Goal: Task Accomplishment & Management: Use online tool/utility

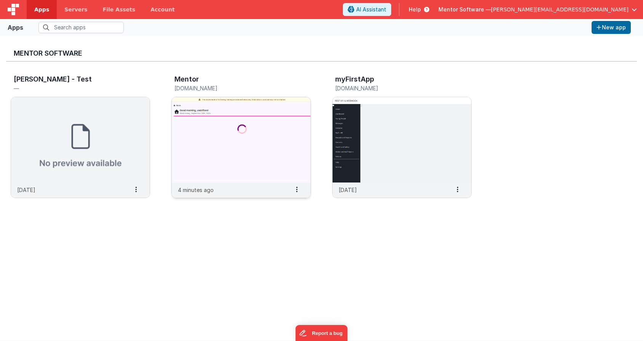
click at [204, 82] on div "Mentor" at bounding box center [232, 80] width 117 height 10
click at [204, 94] on div "Mentor [DOMAIN_NAME]" at bounding box center [240, 84] width 139 height 24
click at [202, 97] on img at bounding box center [241, 139] width 139 height 85
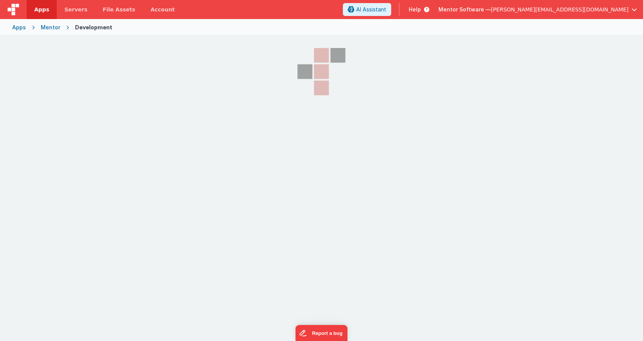
click at [202, 88] on section at bounding box center [321, 121] width 643 height 171
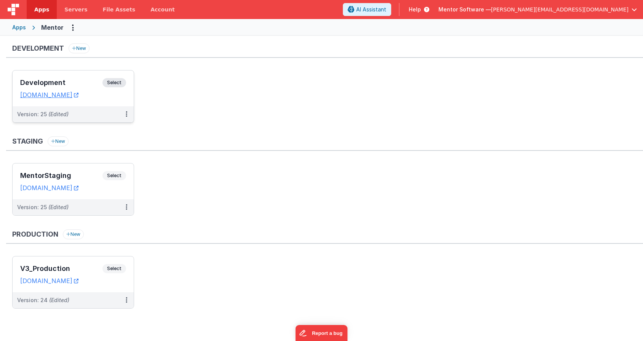
click at [121, 81] on span "Select" at bounding box center [114, 82] width 24 height 9
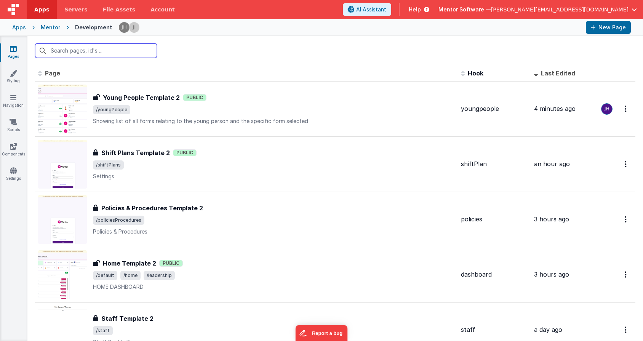
click at [122, 46] on input "text" at bounding box center [96, 50] width 122 height 14
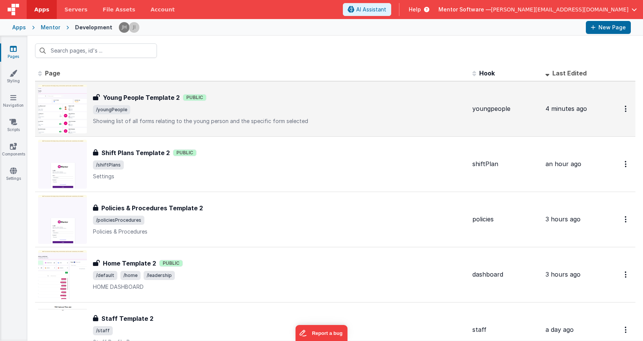
click at [136, 107] on span "/youngPeople" at bounding box center [279, 109] width 373 height 9
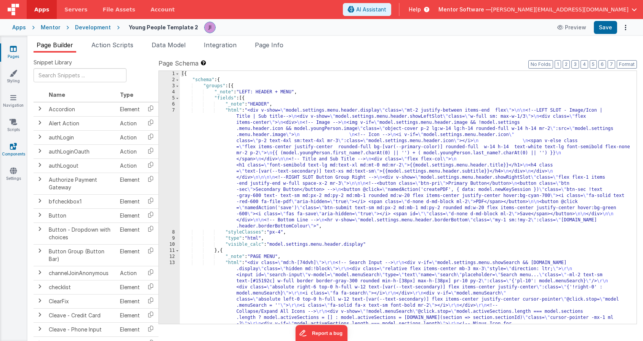
click at [13, 148] on icon at bounding box center [13, 146] width 7 height 8
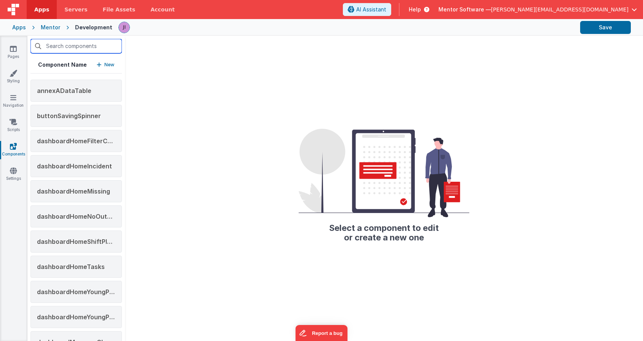
click at [86, 43] on input "text" at bounding box center [75, 46] width 91 height 14
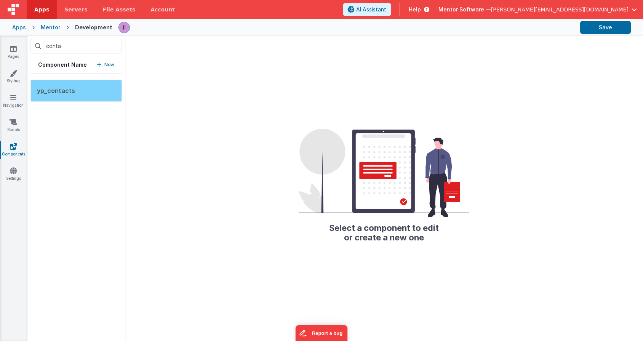
click at [56, 92] on span "yp_contacts" at bounding box center [56, 91] width 38 height 8
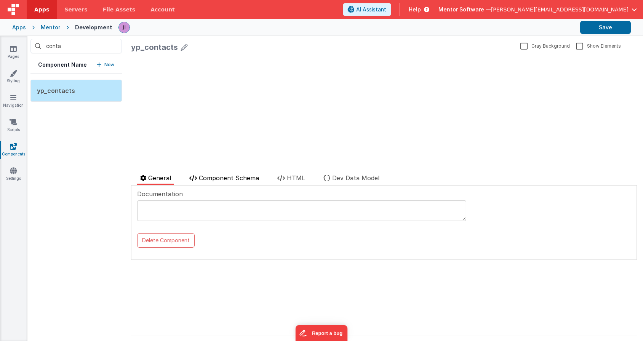
click at [246, 182] on li "Component Schema" at bounding box center [224, 179] width 76 height 12
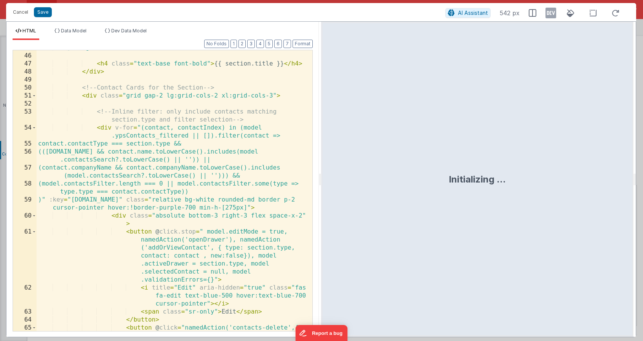
scroll to position [1335, 0]
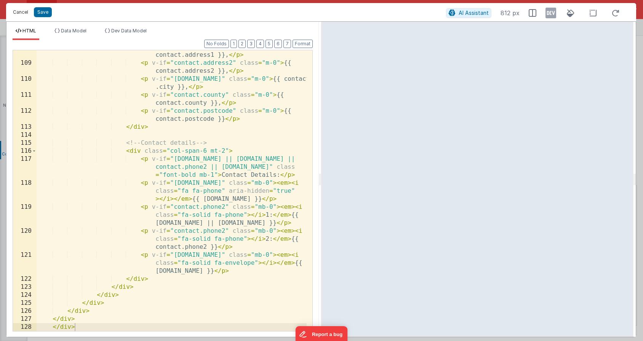
click at [21, 15] on button "Cancel" at bounding box center [20, 12] width 23 height 11
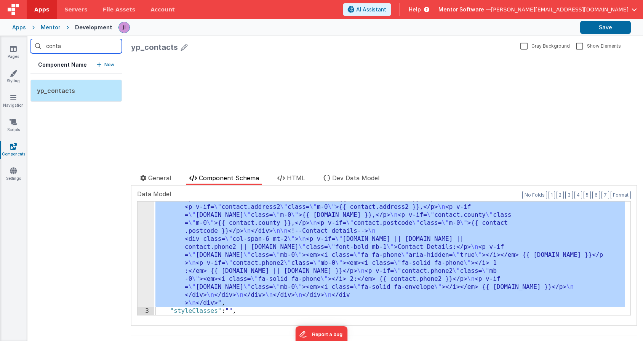
click at [70, 48] on input "conta" at bounding box center [75, 46] width 91 height 14
drag, startPoint x: 70, startPoint y: 48, endPoint x: 42, endPoint y: 43, distance: 28.6
click at [42, 43] on input "conta" at bounding box center [75, 46] width 91 height 14
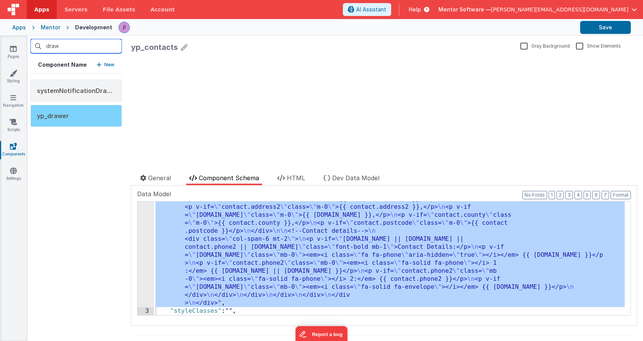
type input "draw"
click at [66, 114] on span "yp_drawer" at bounding box center [53, 116] width 32 height 8
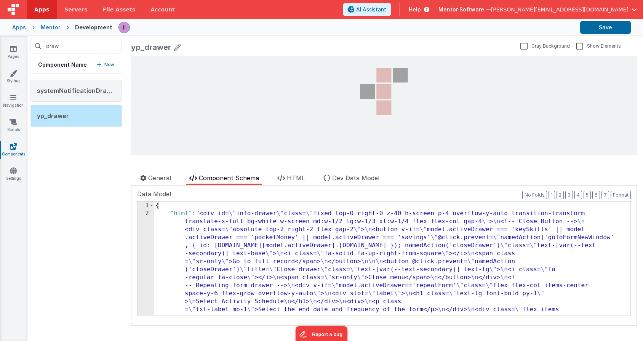
scroll to position [0, 0]
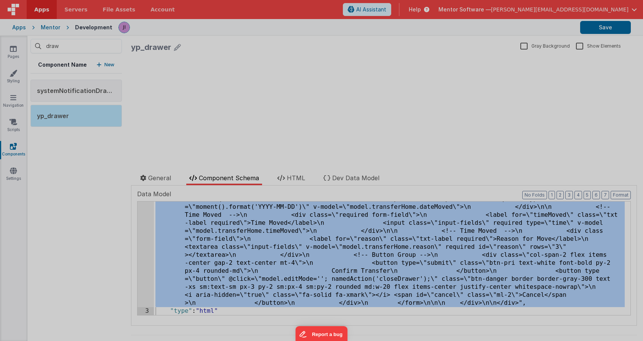
scroll to position [12368, 0]
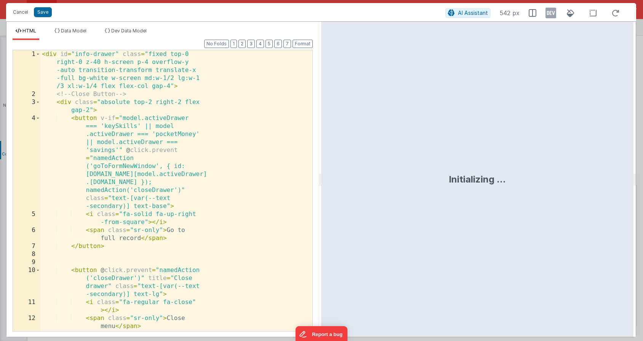
click at [158, 229] on div "< div id = "info-drawer" class = "fixed top-0 right-0 z-40 h-screen p-4 overflo…" at bounding box center [173, 214] width 266 height 329
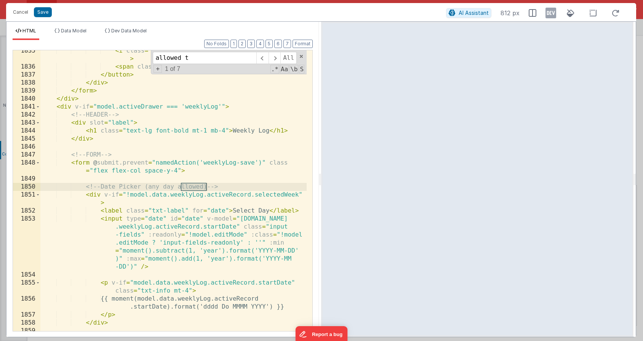
scroll to position [9433, 0]
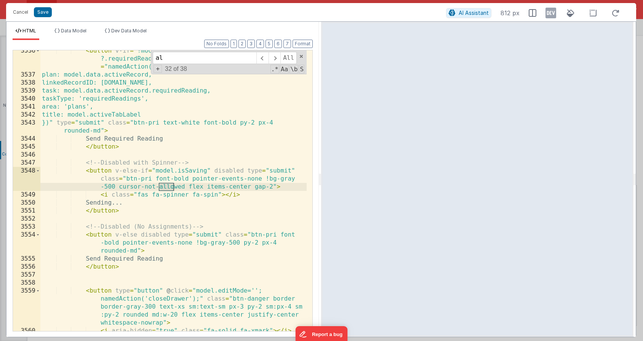
type input "a"
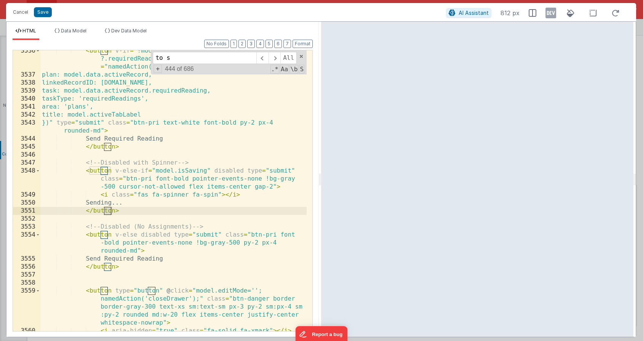
scroll to position [9482, 0]
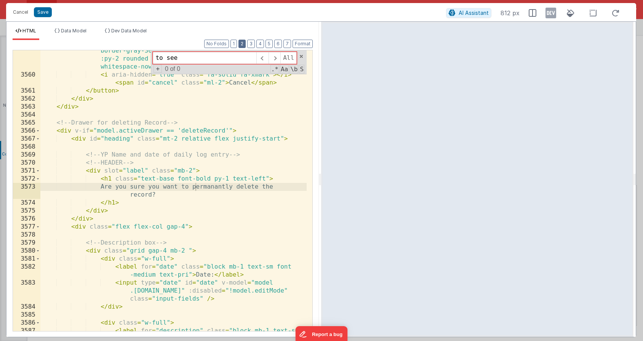
type input "to see"
click at [251, 42] on button "3" at bounding box center [251, 44] width 8 height 8
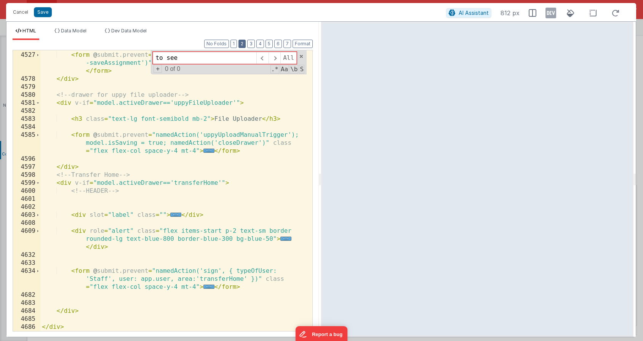
click at [243, 42] on button "2" at bounding box center [241, 44] width 7 height 8
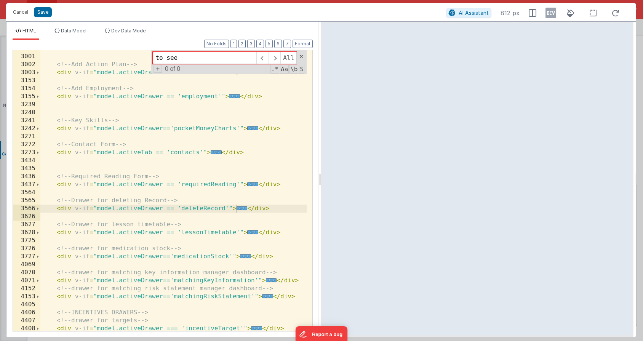
scroll to position [694, 0]
click at [218, 152] on span "..." at bounding box center [216, 152] width 11 height 4
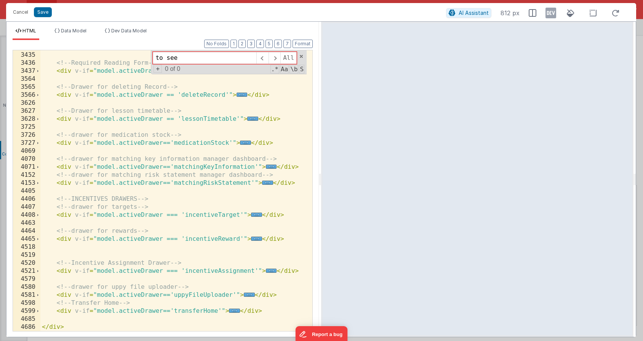
scroll to position [3023, 0]
click at [298, 57] on div "to see All Replace All + 0 of 0 .* Aa \b S" at bounding box center [229, 62] width 156 height 24
click at [301, 56] on span at bounding box center [301, 56] width 5 height 5
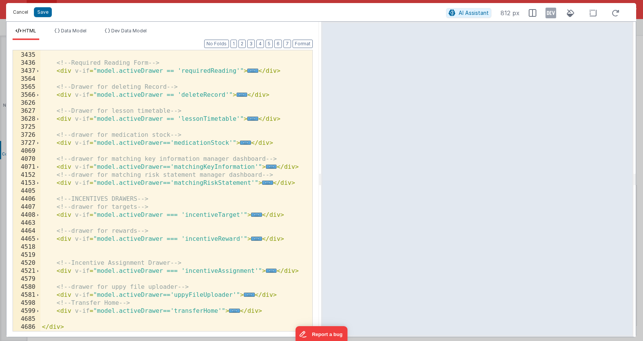
click at [26, 16] on button "Cancel" at bounding box center [20, 12] width 23 height 11
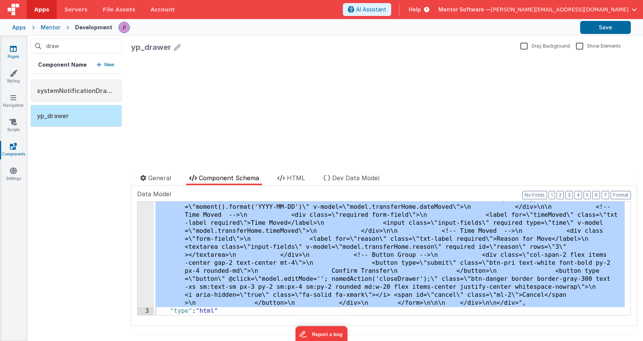
click at [20, 49] on link "Pages" at bounding box center [13, 52] width 27 height 15
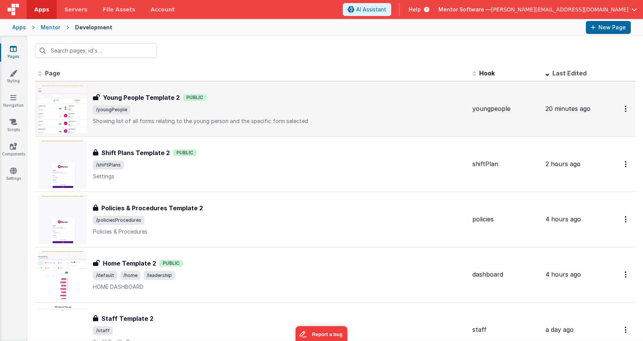
click at [198, 102] on div "Young People Template 2 Young People Template 2 Public /youngPeople Showing lis…" at bounding box center [279, 109] width 373 height 32
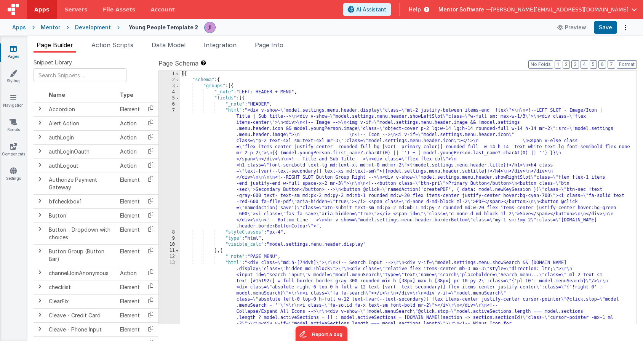
click at [156, 40] on div "Page Builder Action Scripts Data Model Integration Page Info Snippet Library Na…" at bounding box center [335, 188] width 616 height 305
click at [156, 42] on span "Data Model" at bounding box center [169, 45] width 34 height 8
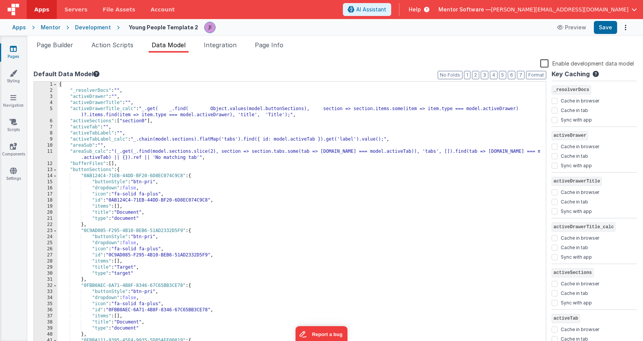
click at [179, 241] on div "{ "_resolverDocs" : "" , "activeDrawer" : "" , "activeDrawerTitle" : "" , "acti…" at bounding box center [299, 221] width 483 height 278
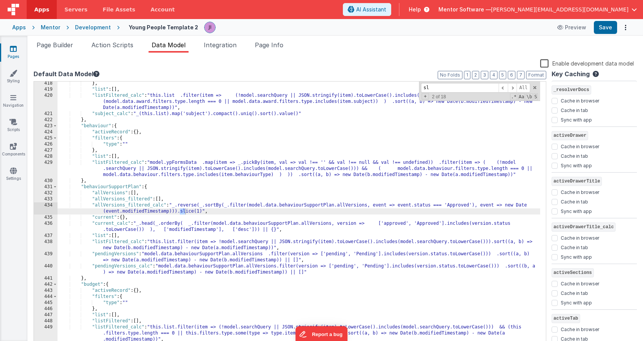
scroll to position [2658, 0]
type input "s"
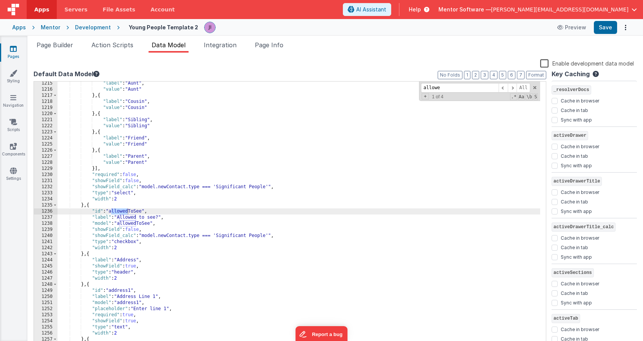
scroll to position [7863, 0]
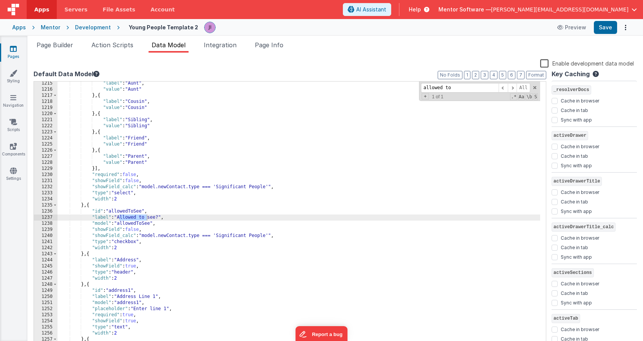
type input "allowed to"
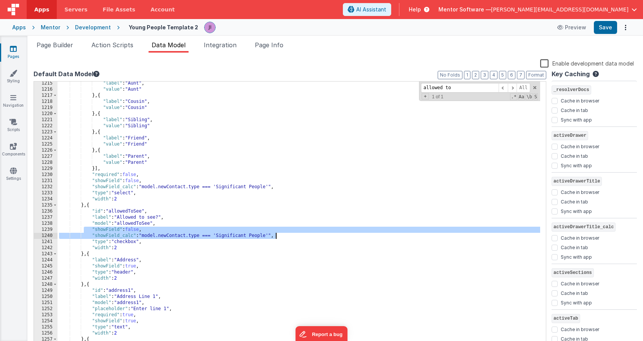
drag, startPoint x: 85, startPoint y: 230, endPoint x: 310, endPoint y: 237, distance: 225.2
click at [310, 237] on div ""label" : "Aunt" , "value" : "Aunt" } , { "label" : "Cousin" , "value" : "Cousi…" at bounding box center [299, 219] width 483 height 278
click at [83, 205] on div ""label" : "Aunt" , "value" : "Aunt" } , { "label" : "Cousin" , "value" : "Cousi…" at bounding box center [299, 219] width 483 height 278
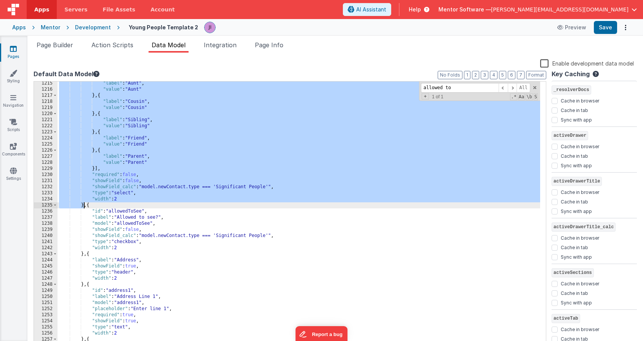
click at [83, 205] on div ""label" : "Aunt" , "value" : "Aunt" } , { "label" : "Cousin" , "value" : "Cousi…" at bounding box center [299, 219] width 483 height 278
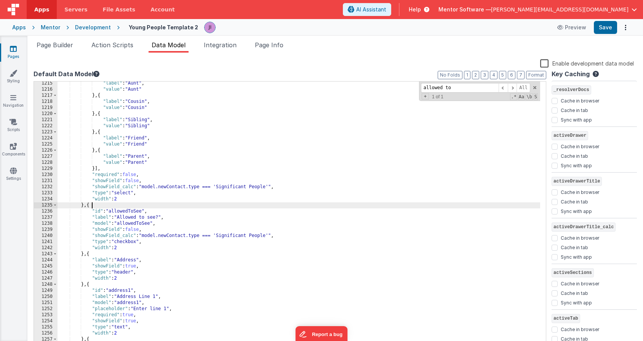
click at [141, 206] on div ""label" : "Aunt" , "value" : "Aunt" } , { "label" : "Cousin" , "value" : "Cousi…" at bounding box center [299, 219] width 483 height 278
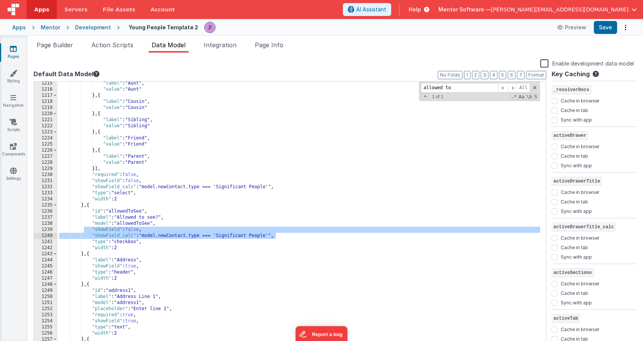
drag, startPoint x: 85, startPoint y: 229, endPoint x: 303, endPoint y: 237, distance: 218.4
click at [303, 237] on div ""label" : "Aunt" , "value" : "Aunt" } , { "label" : "Cousin" , "value" : "Cousi…" at bounding box center [299, 219] width 483 height 278
click at [133, 228] on div ""label" : "Aunt" , "value" : "Aunt" } , { "label" : "Cousin" , "value" : "Cousi…" at bounding box center [299, 219] width 483 height 278
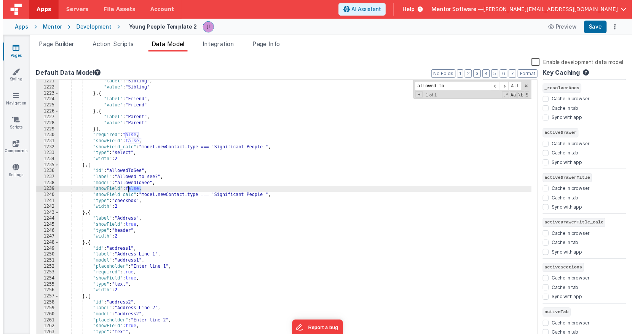
scroll to position [7900, 0]
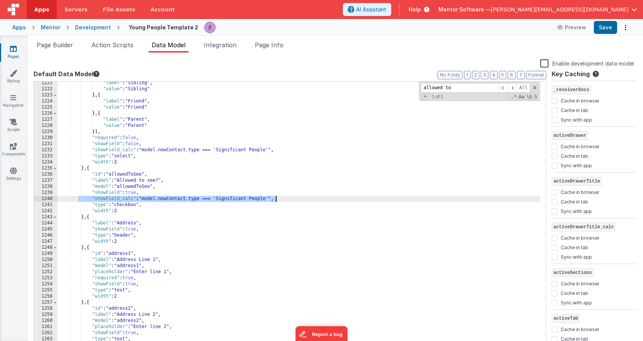
drag, startPoint x: 85, startPoint y: 199, endPoint x: 336, endPoint y: 201, distance: 251.0
click at [336, 201] on div ""label" : "Sibling" , "value" : "Sibling" } , { "label" : "Friend" , "value" : …" at bounding box center [299, 219] width 483 height 278
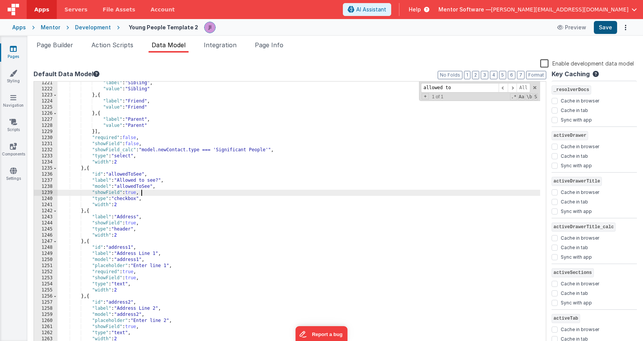
click at [613, 28] on button "Save" at bounding box center [605, 27] width 23 height 13
click at [613, 29] on button "Save" at bounding box center [605, 27] width 23 height 13
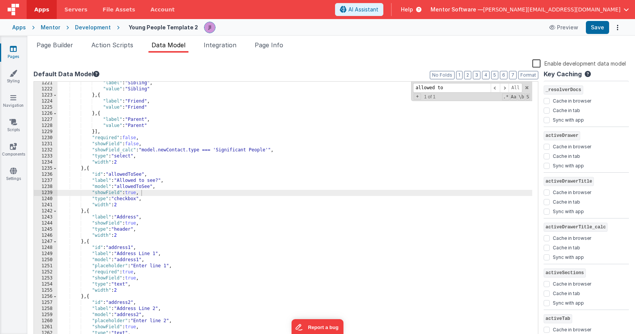
scroll to position [7912, 0]
click at [68, 43] on span "Page Builder" at bounding box center [55, 45] width 37 height 8
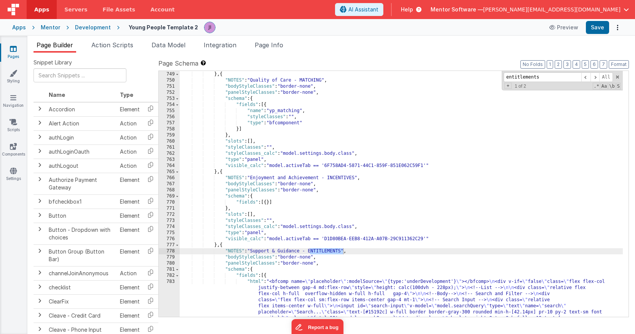
scroll to position [11376, 0]
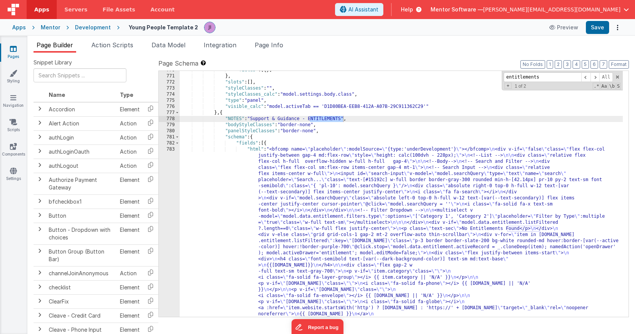
type input "entitlements"
click at [310, 237] on div ""fields" : [{ }] } , "slots" : [ ] , "styleClasses" : "" , "styleClasses_calc" …" at bounding box center [401, 315] width 443 height 496
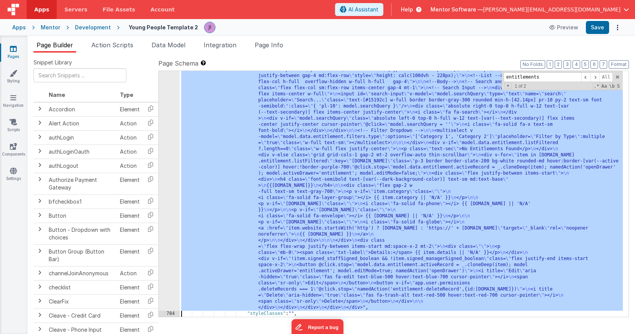
scroll to position [11437, 0]
click at [175, 219] on div "783" at bounding box center [169, 189] width 21 height 244
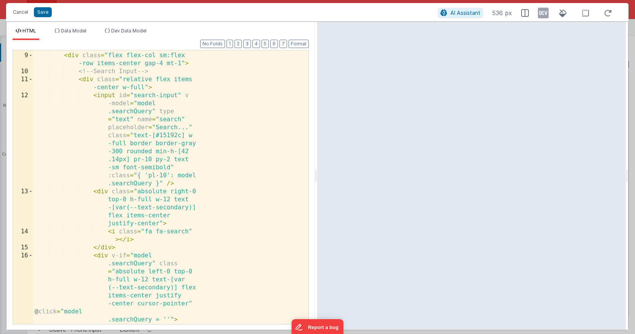
scroll to position [0, 0]
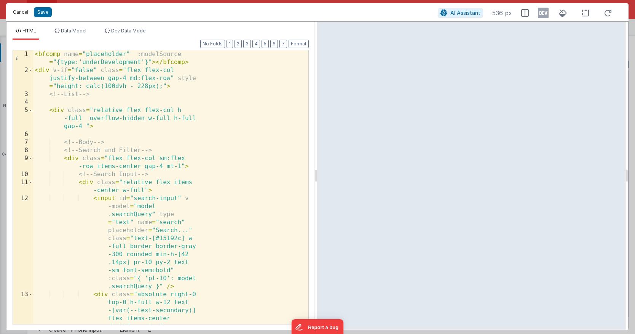
click at [21, 18] on div "Cancel Save AI Assistant 536 px" at bounding box center [317, 12] width 623 height 18
click at [21, 14] on button "Cancel" at bounding box center [20, 12] width 23 height 11
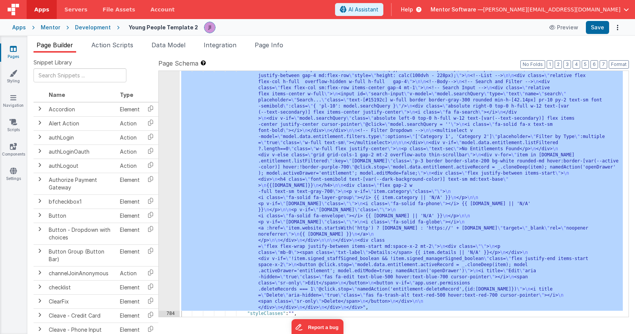
click at [271, 203] on div ""html" : "<bfcomp name= \" placeholder \" :modelSource= \" {type:'underDevelopm…" at bounding box center [401, 315] width 443 height 496
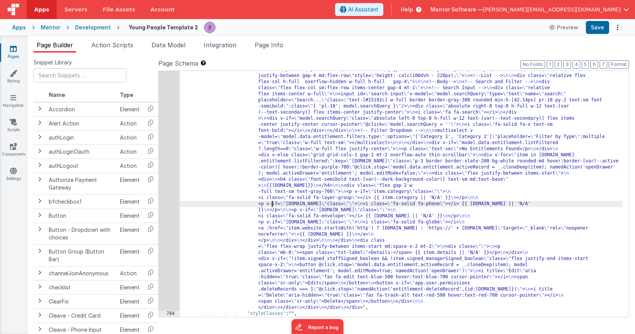
click at [291, 181] on div ""html" : "<bfcomp name= \" placeholder \" :modelSource= \" {type:'underDevelopm…" at bounding box center [401, 315] width 443 height 496
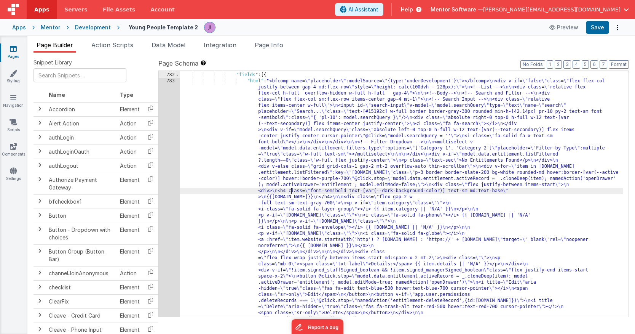
scroll to position [11353, 0]
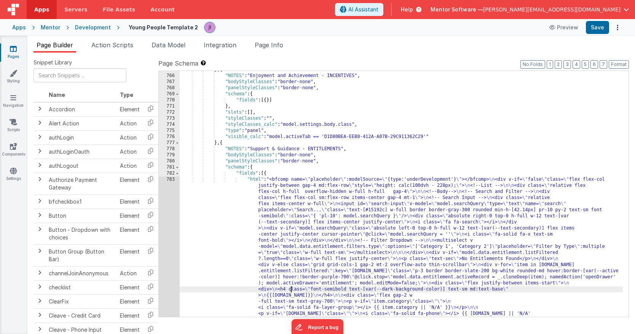
click at [302, 254] on div "} , { "NOTES" : "Enjoyment and Achievement - INCENTIVES" , "bodyStyleClasses" :…" at bounding box center [401, 315] width 443 height 496
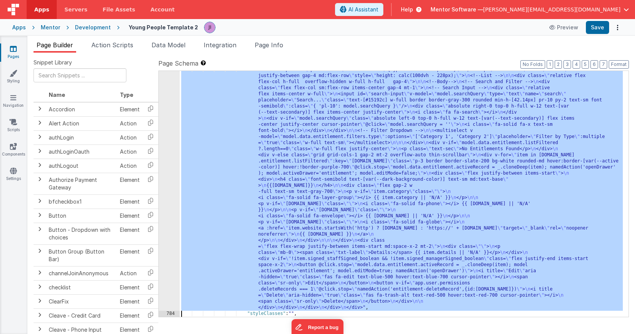
scroll to position [11437, 0]
click at [169, 240] on div "783" at bounding box center [169, 189] width 21 height 244
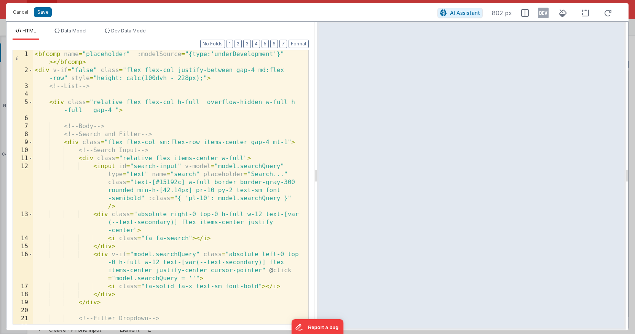
click at [88, 70] on div "< bfcomp name = "placeholder" :modelSource = "{type:'underDevelopment'}" > </ b…" at bounding box center [168, 210] width 270 height 321
drag, startPoint x: 98, startPoint y: 70, endPoint x: 53, endPoint y: 72, distance: 45.4
click at [53, 72] on div "< bfcomp name = "placeholder" :modelSource = "{type:'underDevelopment'}" > </ b…" at bounding box center [168, 210] width 270 height 321
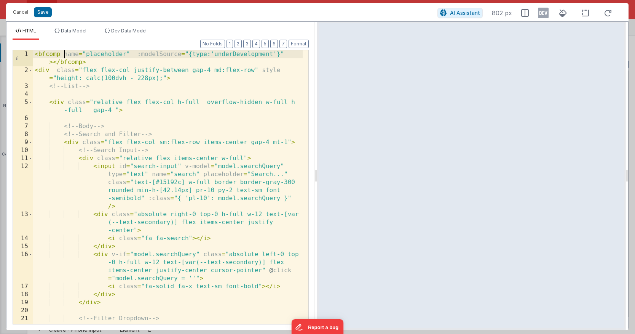
click at [65, 55] on div "< bfcomp name = "placeholder" :modelSource = "{type:'underDevelopment'}" > </ b…" at bounding box center [168, 210] width 270 height 321
click at [92, 52] on div "< bfcomp v-if = "false" name = "placeholder" :modelSource = "{type :'underDevel…" at bounding box center [168, 210] width 270 height 321
click at [52, 71] on div "< bfcomp v-if = "false" name = "placeholder" :modelSource = "{type :'underDevel…" at bounding box center [168, 210] width 270 height 321
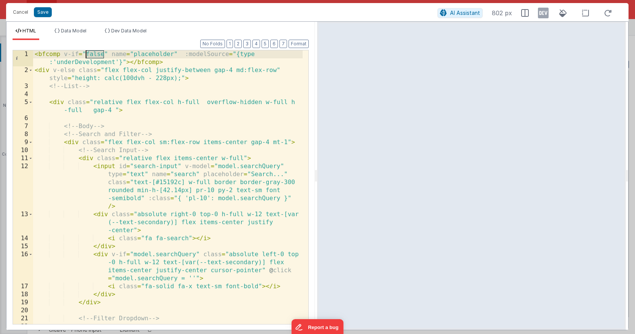
drag, startPoint x: 105, startPoint y: 56, endPoint x: 88, endPoint y: 54, distance: 17.6
click at [88, 54] on div "< bfcomp v-if = "false" name = "placeholder" :modelSource = "{type :'underDevel…" at bounding box center [168, 210] width 270 height 321
click at [47, 11] on button "Save" at bounding box center [43, 12] width 18 height 10
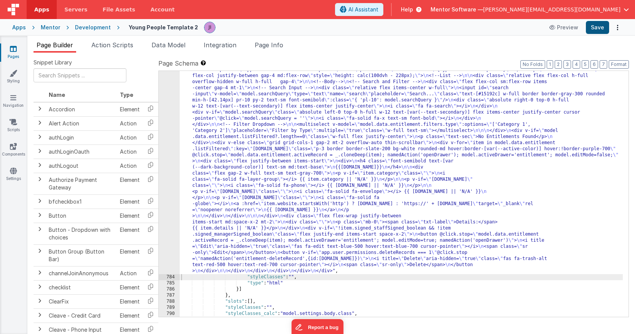
scroll to position [11462, 0]
click at [601, 23] on button "Save" at bounding box center [597, 27] width 23 height 13
click at [117, 45] on span "Action Scripts" at bounding box center [112, 45] width 42 height 8
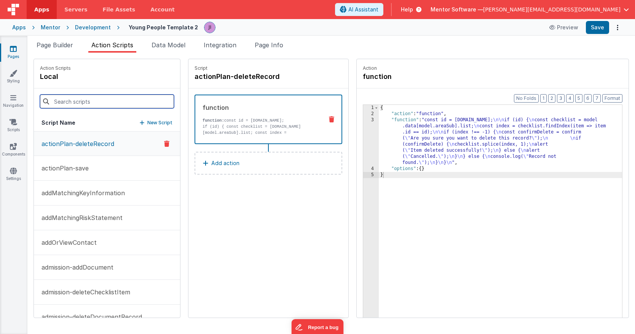
click at [110, 100] on input at bounding box center [107, 101] width 134 height 14
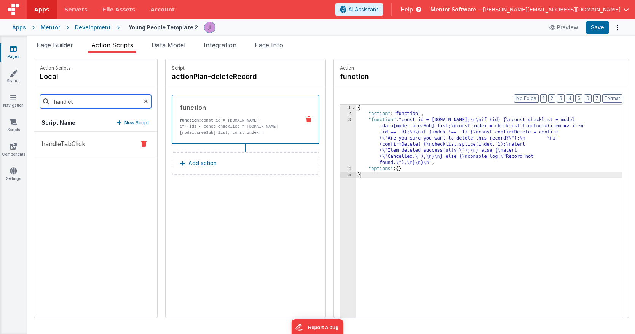
type input "handlet"
click at [102, 140] on button "handleTabClick" at bounding box center [95, 143] width 123 height 25
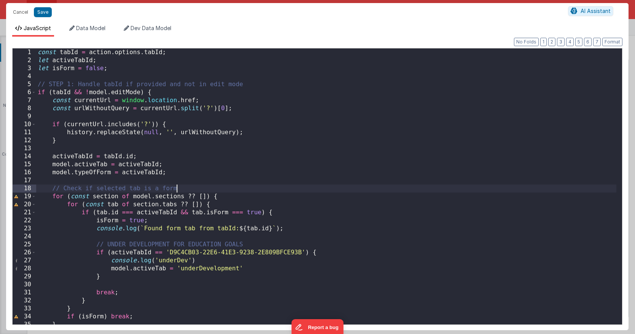
click at [219, 188] on div "const tabId = action . options . tabId ; let activeTabId ; let isForm = false ;…" at bounding box center [326, 194] width 581 height 292
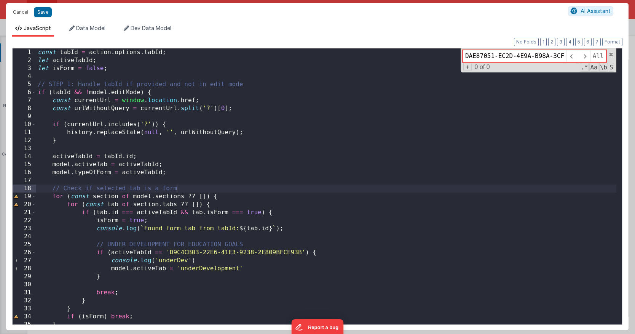
type input "DAE87051-EC2D-4E9A-B98A-3CFD6CB5B896"
click at [442, 98] on div "const tabId = action . options . tabId ; let activeTabId ; let isForm = false ;…" at bounding box center [326, 194] width 581 height 292
click at [327, 233] on div "const tabId = action . options . tabId ; let activeTabId ; let isForm = false ;…" at bounding box center [326, 194] width 581 height 292
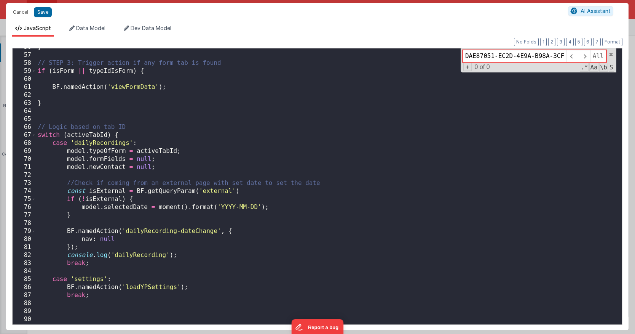
scroll to position [0, 0]
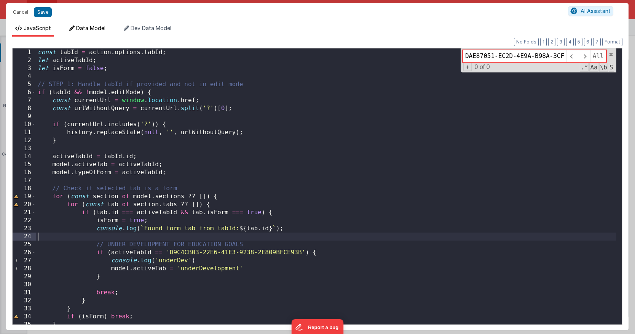
click at [90, 30] on span "Data Model" at bounding box center [90, 28] width 29 height 6
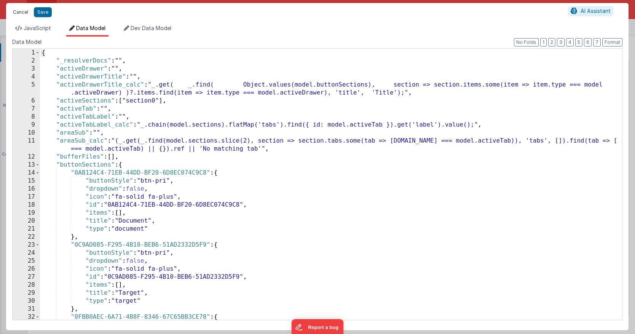
click at [23, 14] on button "Cancel" at bounding box center [20, 12] width 23 height 11
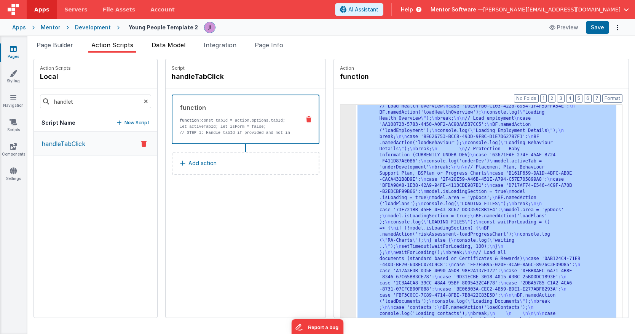
click at [158, 48] on span "Data Model" at bounding box center [169, 45] width 34 height 8
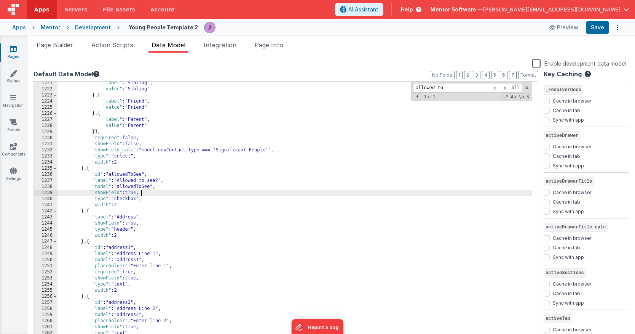
click at [251, 128] on div ""label" : "Sibling" , "value" : "Sibling" } , { "label" : "Friend" , "value" : …" at bounding box center [295, 215] width 475 height 270
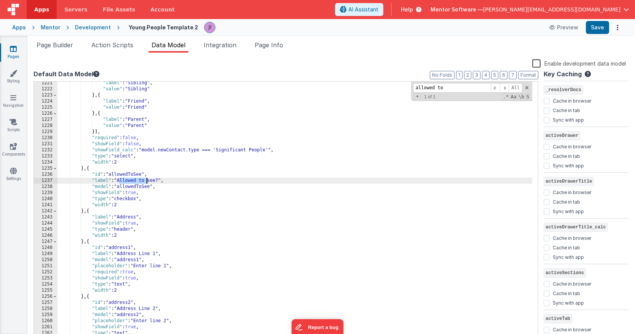
click at [211, 146] on div ""label" : "Sibling" , "value" : "Sibling" } , { "label" : "Friend" , "value" : …" at bounding box center [295, 215] width 475 height 270
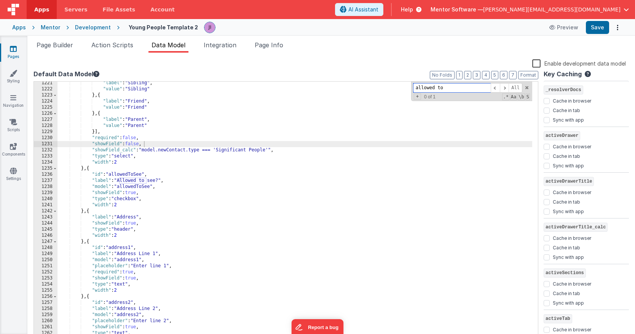
paste input "DAE87051-EC2D-4E9A-B98A-3CFD6CB5B896"
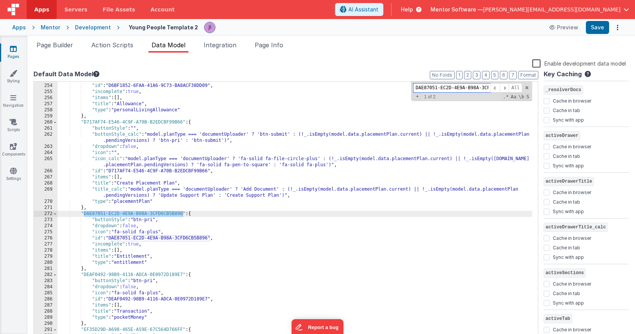
scroll to position [1608, 0]
type input "DAE87051-EC2D-4E9A-B98A-3CFD6CB5B896"
click at [134, 253] on div ""icon" : "fa-solid fa-plus" , "id" : "D6BF1852-6FAA-41A6-9C73-BA8ACF38DD09" , "…" at bounding box center [295, 212] width 475 height 270
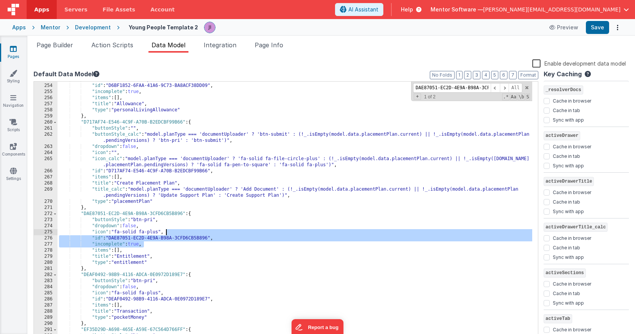
drag, startPoint x: 175, startPoint y: 245, endPoint x: 274, endPoint y: 238, distance: 98.9
click at [274, 238] on div ""icon" : "fa-solid fa-plus" , "id" : "D6BF1852-6FAA-41A6-9C73-BA8ACF38DD09" , "…" at bounding box center [295, 212] width 475 height 270
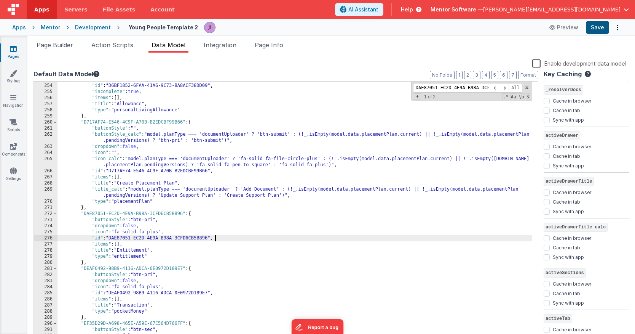
click at [601, 24] on button "Save" at bounding box center [597, 27] width 23 height 13
click at [99, 45] on span "Action Scripts" at bounding box center [112, 45] width 42 height 8
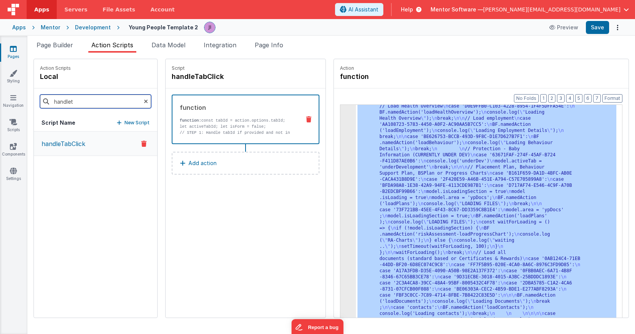
click at [83, 102] on input "handlet" at bounding box center [95, 101] width 111 height 14
click at [82, 102] on input "handlet" at bounding box center [95, 101] width 111 height 14
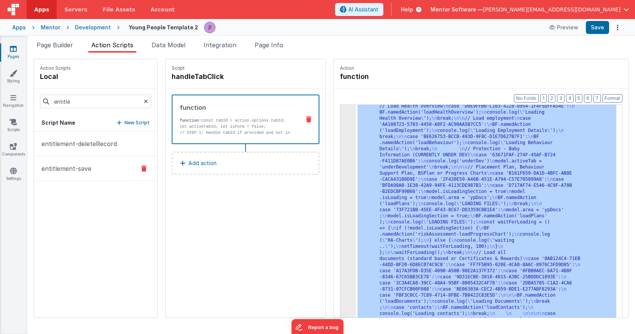
click at [82, 167] on p "entitlement-save" at bounding box center [64, 168] width 54 height 9
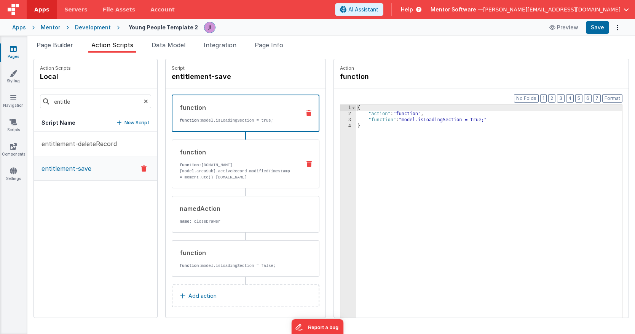
click at [249, 160] on div "function function: model.data[model.areaSub].activeRecord.modifiedTimestamp = m…" at bounding box center [233, 163] width 123 height 33
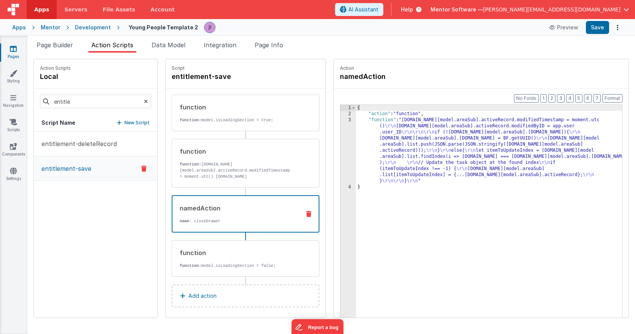
click at [272, 216] on div "namedAction name : closeDrawer" at bounding box center [234, 213] width 122 height 21
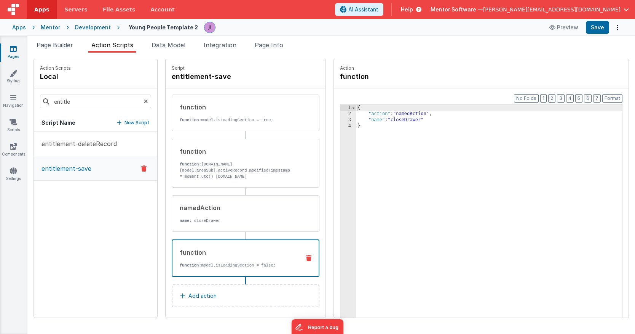
click at [271, 255] on div "function" at bounding box center [237, 252] width 115 height 9
click at [265, 174] on p "function: model.data[model.areaSub].activeRecord.modifiedTimestamp = moment.utc…" at bounding box center [237, 176] width 115 height 30
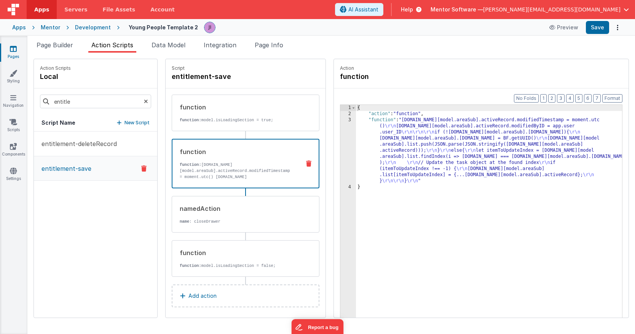
drag, startPoint x: 380, startPoint y: 144, endPoint x: 354, endPoint y: 143, distance: 25.9
click at [380, 144] on div "{ "action" : "function" , "function" : "model.data[model.areaSub].activeRecord.…" at bounding box center [489, 229] width 266 height 248
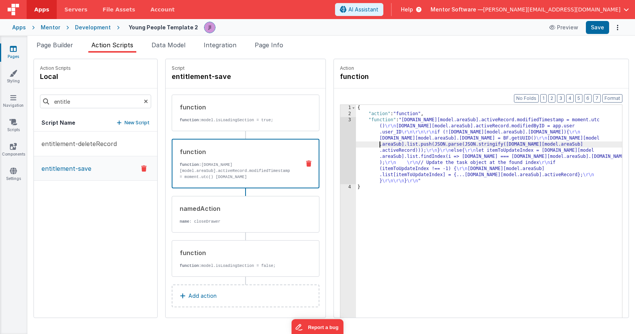
click at [352, 142] on div "3" at bounding box center [349, 150] width 16 height 67
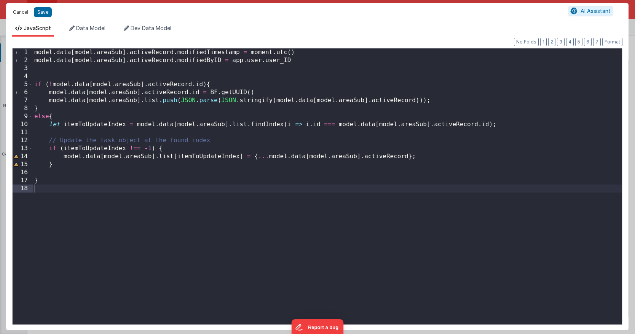
click at [17, 13] on button "Cancel" at bounding box center [20, 12] width 23 height 11
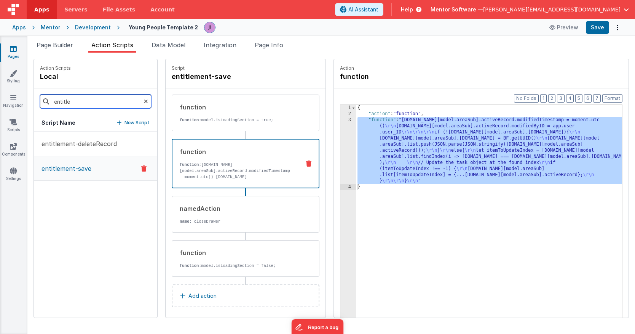
click at [85, 99] on input "entitle" at bounding box center [95, 101] width 111 height 14
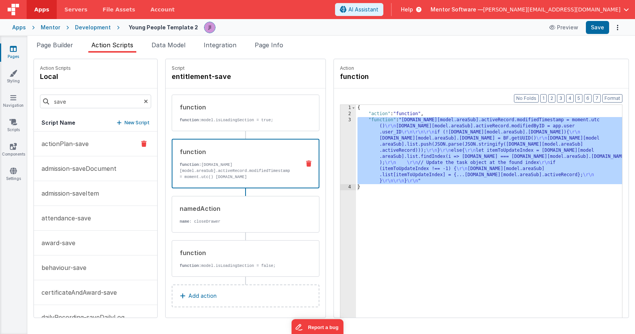
click at [108, 144] on button "actionPlan-save" at bounding box center [95, 143] width 123 height 25
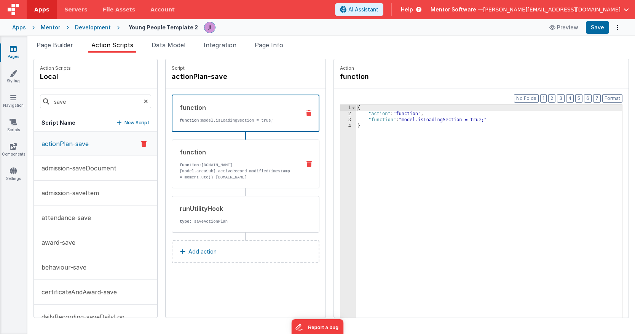
click at [274, 179] on p "function: model.data[model.areaSub].activeRecord.modifiedTimestamp = moment.utc…" at bounding box center [237, 177] width 115 height 30
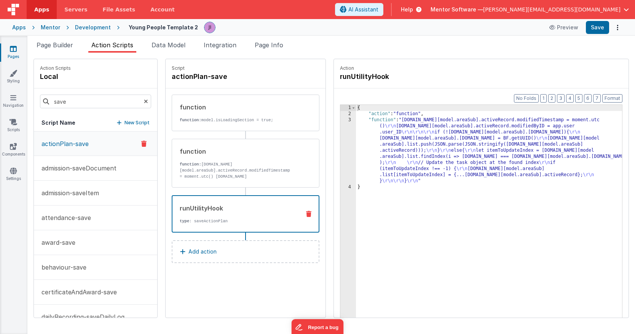
click at [272, 215] on div "runUtilityHook type : saveActionPlan" at bounding box center [234, 213] width 122 height 21
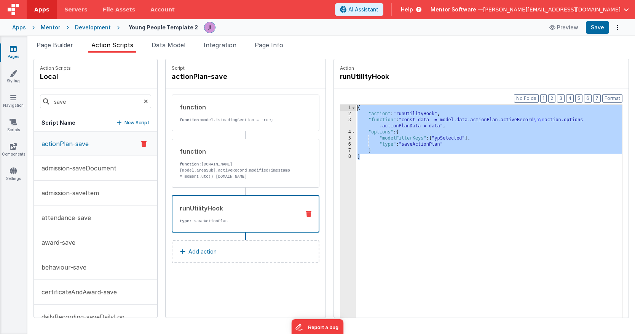
drag, startPoint x: 376, startPoint y: 189, endPoint x: 328, endPoint y: 90, distance: 109.7
click at [328, 90] on div "Action runUtilityHook Format 7 6 5 4 3 2 1 No Folds 1 2 3 4 5 6 7 8 { "action" …" at bounding box center [477, 188] width 303 height 259
click at [225, 178] on p "function: model.data[model.areaSub].activeRecord.modifiedTimestamp = moment.utc…" at bounding box center [237, 176] width 115 height 30
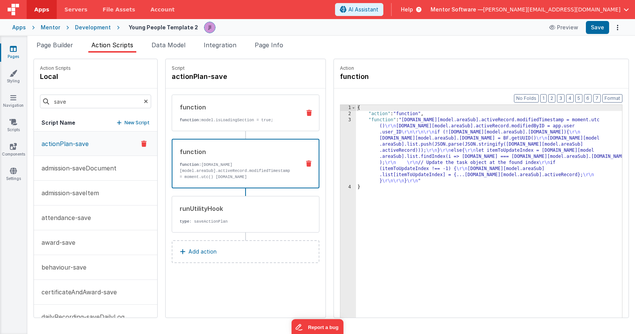
click at [254, 109] on div "function" at bounding box center [237, 106] width 115 height 9
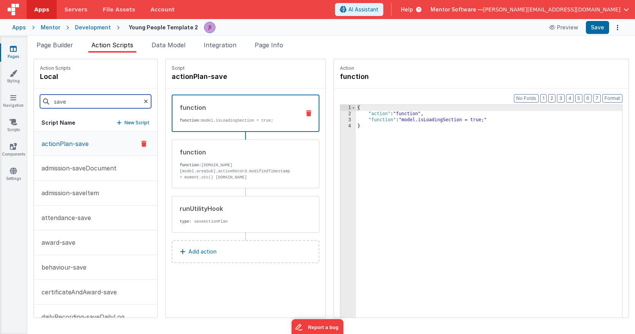
click at [92, 107] on input "save" at bounding box center [95, 101] width 111 height 14
click at [93, 107] on input "save" at bounding box center [95, 101] width 111 height 14
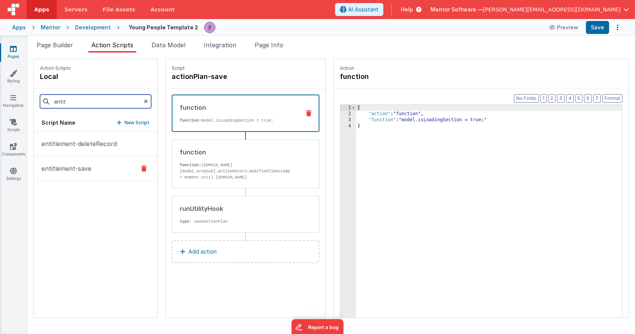
type input "entit"
click at [120, 166] on button "entitlement-save" at bounding box center [95, 168] width 123 height 25
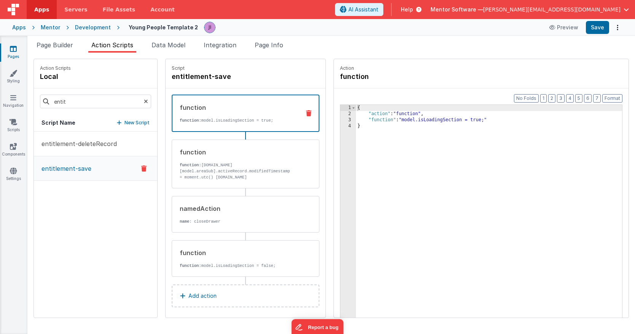
click at [226, 300] on button "Add action" at bounding box center [246, 295] width 148 height 23
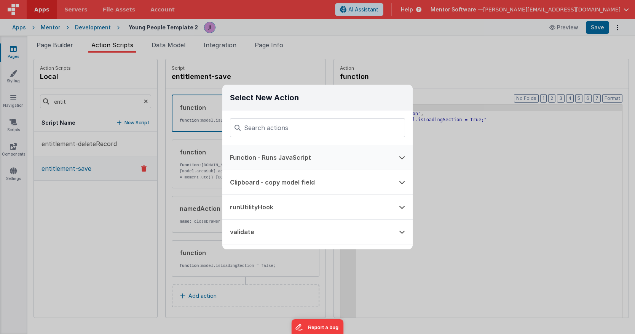
click at [291, 157] on button "Function - Runs JavaScript" at bounding box center [306, 157] width 169 height 24
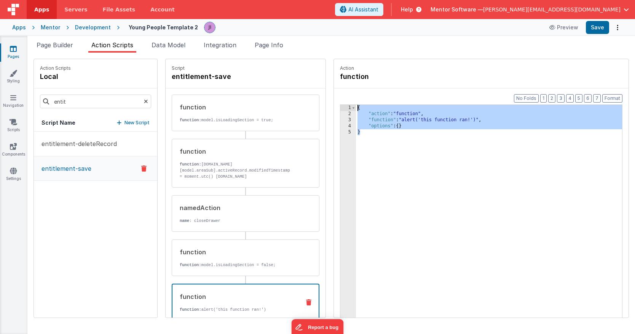
drag, startPoint x: 435, startPoint y: 200, endPoint x: 333, endPoint y: 83, distance: 155.8
click at [333, 83] on div "Action function Format 7 6 5 4 3 2 1 No Folds 1 2 3 4 5 { "action" : "function"…" at bounding box center [477, 188] width 303 height 259
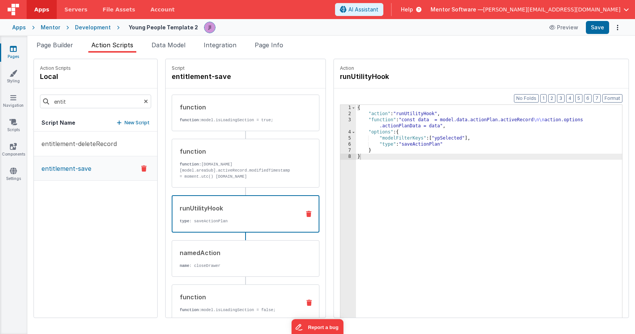
scroll to position [48, 0]
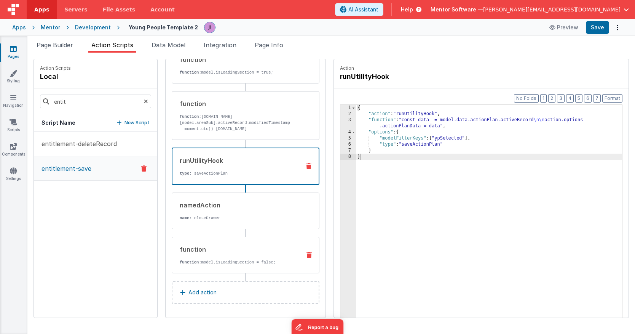
click at [250, 255] on div "function function: model.isLoadingSection = false;" at bounding box center [233, 255] width 123 height 21
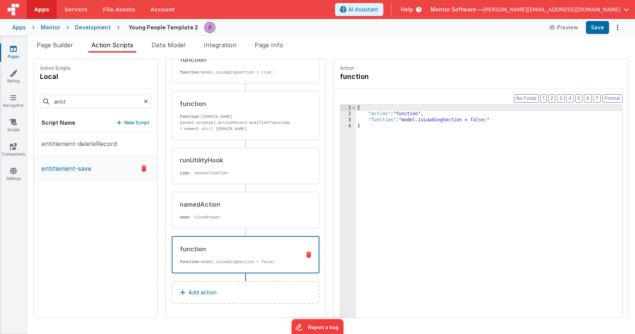
click at [306, 254] on icon at bounding box center [308, 254] width 5 height 6
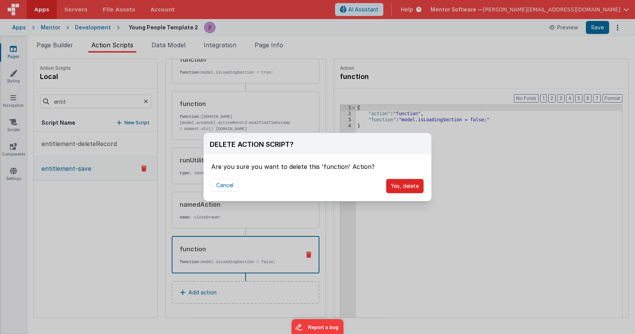
click at [392, 186] on button "Yes, delete" at bounding box center [405, 186] width 38 height 14
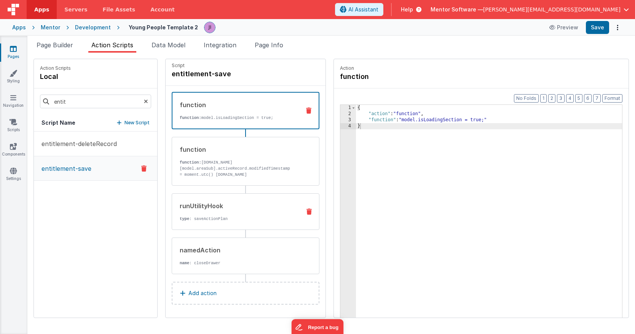
click at [254, 211] on div "runUtilityHook type : saveActionPlan" at bounding box center [233, 211] width 123 height 21
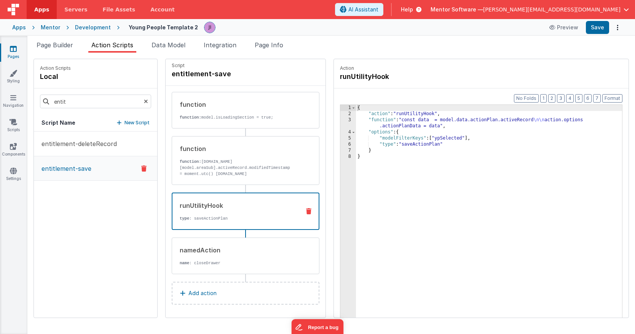
click at [434, 146] on div "{ "action" : "runUtilityHook" , "function" : "const data = model.data.actionPla…" at bounding box center [489, 229] width 266 height 248
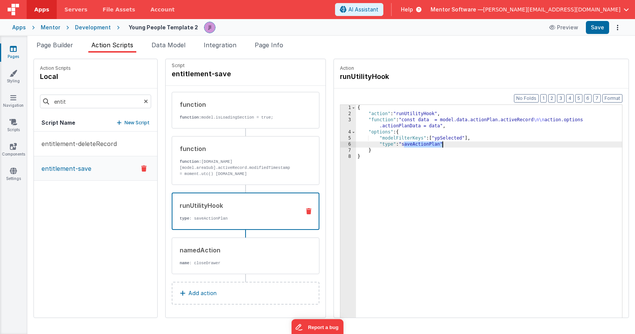
click at [434, 146] on div "{ "action" : "runUtilityHook" , "function" : "const data = model.data.actionPla…" at bounding box center [489, 229] width 266 height 248
click at [488, 121] on div "{ "action" : "runUtilityHook" , "function" : "const data = model.data.actionPla…" at bounding box center [489, 229] width 266 height 248
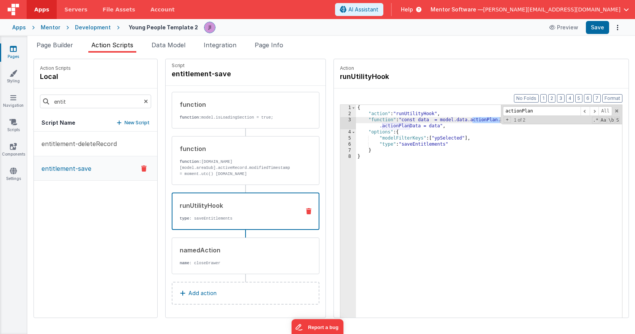
click at [486, 121] on div "{ "action" : "runUtilityHook" , "function" : "const data = model.data.actionPla…" at bounding box center [489, 229] width 266 height 248
click at [618, 111] on span at bounding box center [616, 110] width 5 height 5
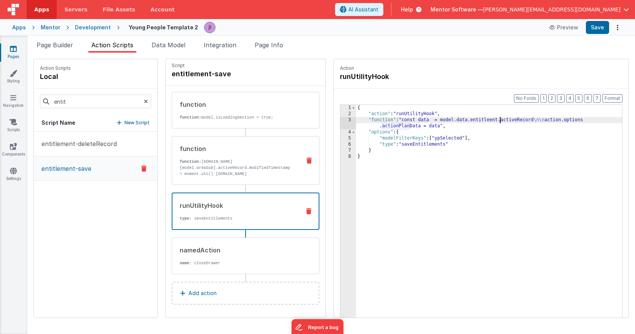
click at [282, 167] on p "function: model.data[model.areaSub].activeRecord.modifiedTimestamp = moment.utc…" at bounding box center [237, 173] width 115 height 30
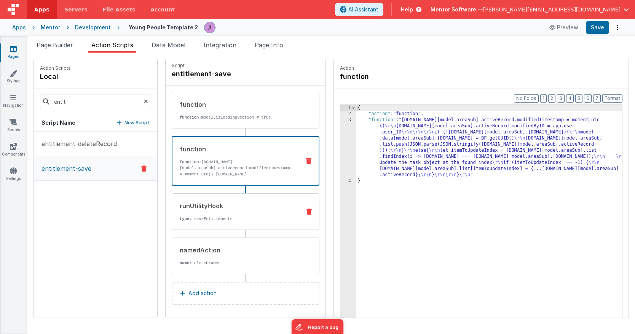
click at [259, 215] on div "runUtilityHook type : saveEntitlements" at bounding box center [233, 211] width 123 height 21
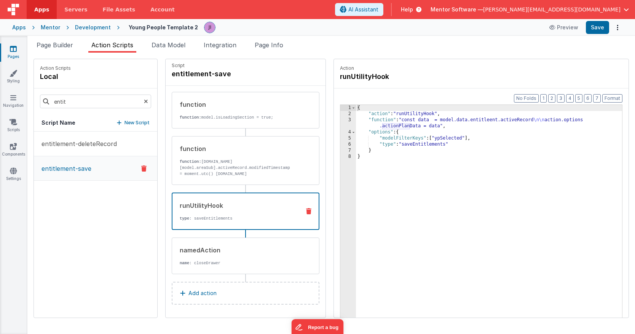
click at [411, 126] on div "{ "action" : "runUtilityHook" , "function" : "const data = model.data.entitleen…" at bounding box center [489, 229] width 266 height 248
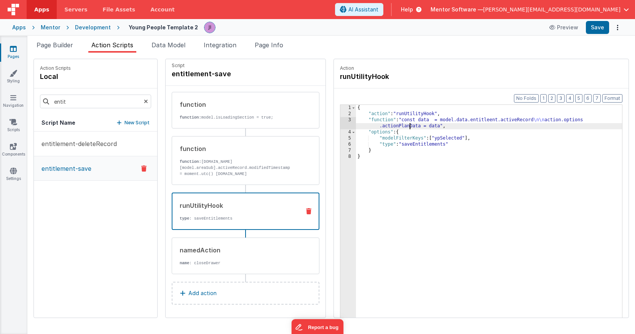
click at [411, 126] on div "{ "action" : "runUtilityHook" , "function" : "const data = model.data.entitleen…" at bounding box center [489, 229] width 266 height 248
click at [486, 121] on div "{ "action" : "runUtilityHook" , "function" : "const data = model.data.entitleen…" at bounding box center [489, 229] width 266 height 248
click at [486, 120] on div "{ "action" : "runUtilityHook" , "function" : "const data = model.data.entitleen…" at bounding box center [489, 229] width 266 height 248
drag, startPoint x: 422, startPoint y: 126, endPoint x: 384, endPoint y: 126, distance: 37.3
click at [384, 126] on div "{ "action" : "runUtilityHook" , "function" : "const data = model.data.entitleme…" at bounding box center [489, 229] width 266 height 248
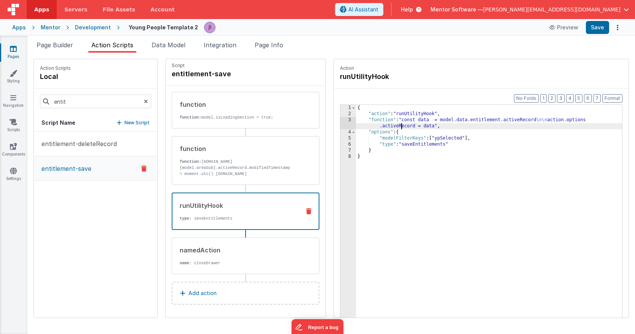
click at [403, 127] on div "{ "action" : "runUtilityHook" , "function" : "const data = model.data.entitleme…" at bounding box center [489, 229] width 266 height 248
click at [453, 172] on div "{ "action" : "runUtilityHook" , "function" : "const data = model.data.entitleme…" at bounding box center [489, 229] width 266 height 248
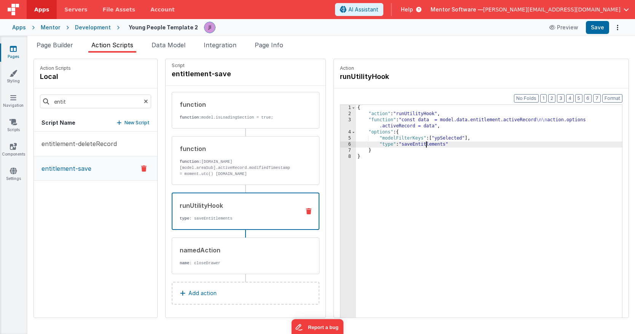
click at [428, 142] on div "{ "action" : "runUtilityHook" , "function" : "const data = model.data.entitleme…" at bounding box center [489, 229] width 266 height 248
click at [595, 26] on button "Save" at bounding box center [597, 27] width 23 height 13
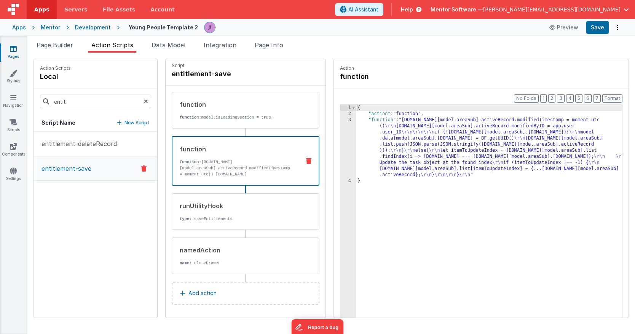
click at [282, 150] on div "function" at bounding box center [237, 148] width 115 height 9
click at [399, 148] on div "{ "action" : "function" , "function" : "model.data[model.areaSub].activeRecord.…" at bounding box center [489, 229] width 266 height 248
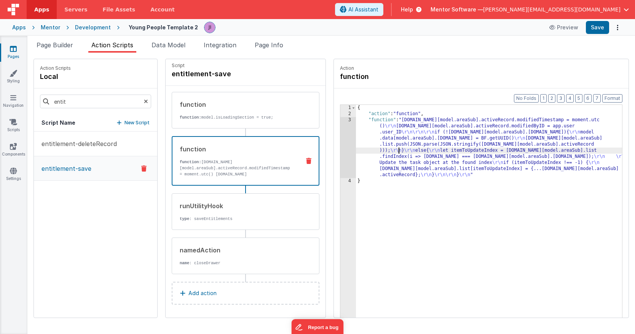
click at [350, 152] on div "3" at bounding box center [349, 147] width 16 height 61
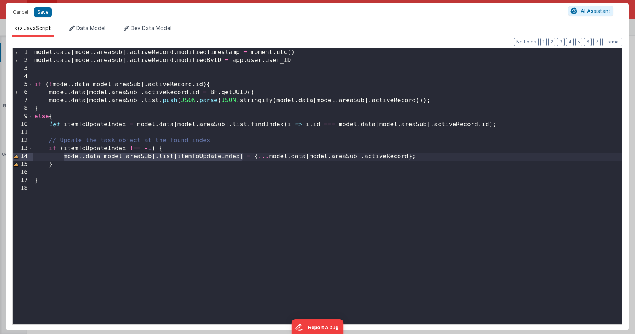
drag, startPoint x: 62, startPoint y: 158, endPoint x: 243, endPoint y: 160, distance: 180.9
click at [243, 160] on div "model . data [ model . areaSub ] . activeRecord . modifiedTimestamp = moment . …" at bounding box center [328, 194] width 590 height 292
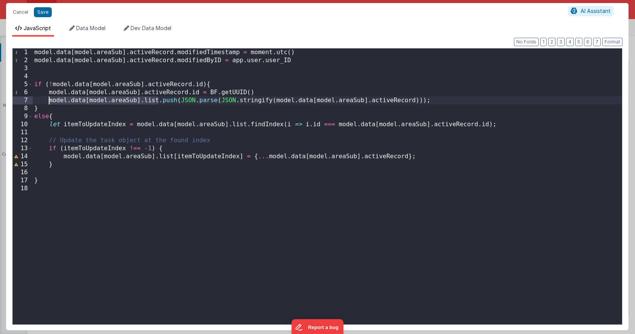
drag, startPoint x: 159, startPoint y: 101, endPoint x: 48, endPoint y: 101, distance: 110.8
click at [48, 101] on div "model . data [ model . areaSub ] . activeRecord . modifiedTimestamp = moment . …" at bounding box center [328, 194] width 590 height 292
click at [18, 14] on button "Cancel" at bounding box center [20, 12] width 23 height 11
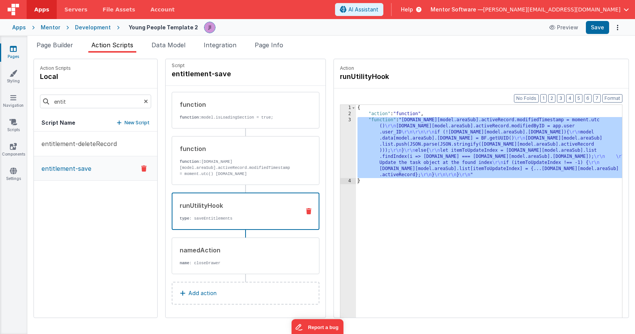
click at [289, 217] on p "type : saveEntitlements" at bounding box center [237, 218] width 115 height 6
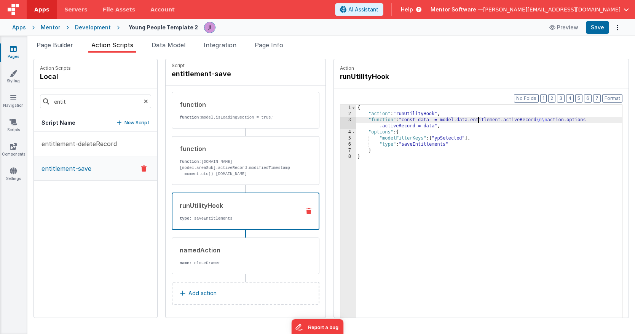
click at [479, 118] on div "{ "action" : "runUtilityHook" , "function" : "const data = model.data.entitleme…" at bounding box center [489, 229] width 266 height 248
click at [520, 120] on div "{ "action" : "runUtilityHook" , "function" : "const data = model.data.entitleme…" at bounding box center [489, 229] width 266 height 248
click at [594, 122] on div "{ "action" : "runUtilityHook" , "function" : "const data = model.data.entitleme…" at bounding box center [489, 229] width 266 height 248
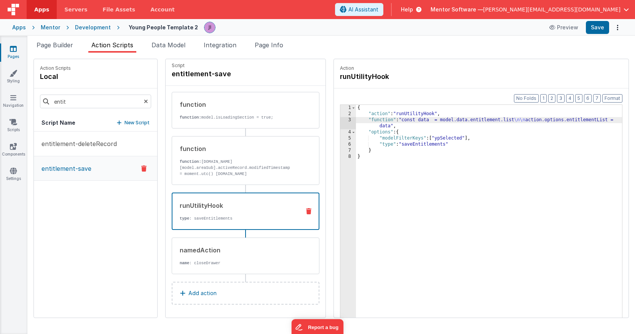
click at [597, 120] on div "{ "action" : "runUtilityHook" , "function" : "const data = model.data.entitleme…" at bounding box center [489, 229] width 266 height 248
click at [605, 31] on button "Save" at bounding box center [597, 27] width 23 height 13
click at [99, 101] on input "entit" at bounding box center [95, 101] width 111 height 14
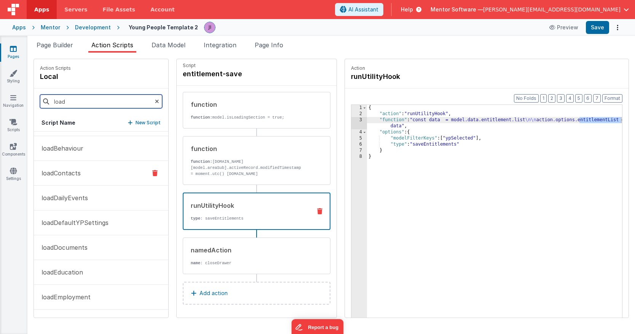
scroll to position [7, 0]
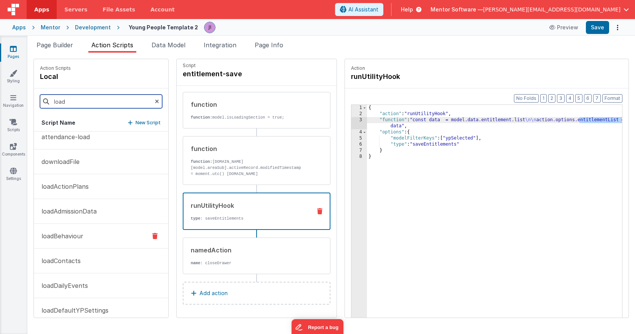
type input "load"
click at [100, 245] on button "loadBehaviour" at bounding box center [101, 236] width 134 height 25
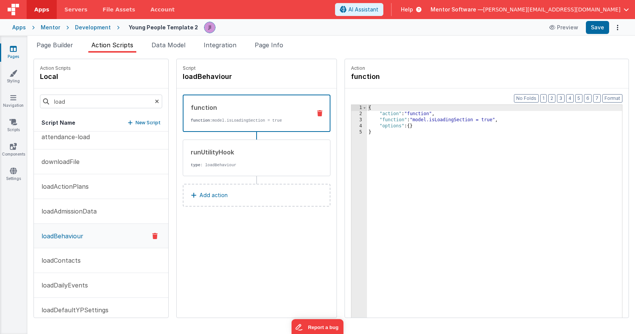
scroll to position [0, 0]
click at [261, 142] on div "runUtilityHook type : loadBehaviour" at bounding box center [257, 157] width 148 height 37
click at [253, 114] on div "function function: model.isLoadingSection = true" at bounding box center [245, 113] width 122 height 21
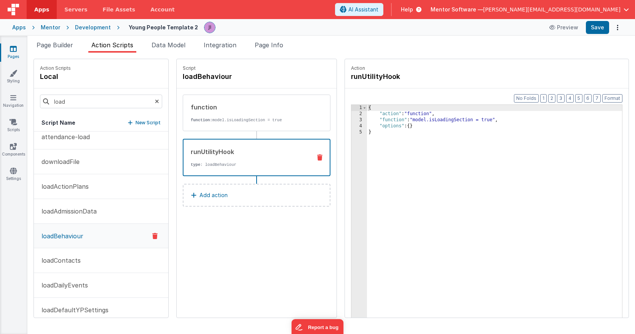
click at [250, 150] on div "runUtilityHook" at bounding box center [248, 151] width 115 height 9
click at [96, 178] on button "loadActionPlans" at bounding box center [101, 186] width 134 height 25
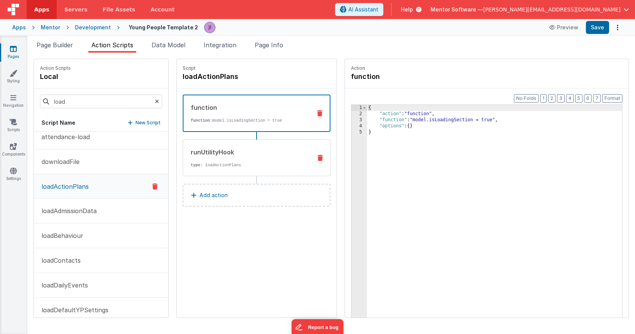
click at [222, 145] on div "runUtilityHook type : loadActionPlans" at bounding box center [257, 157] width 148 height 37
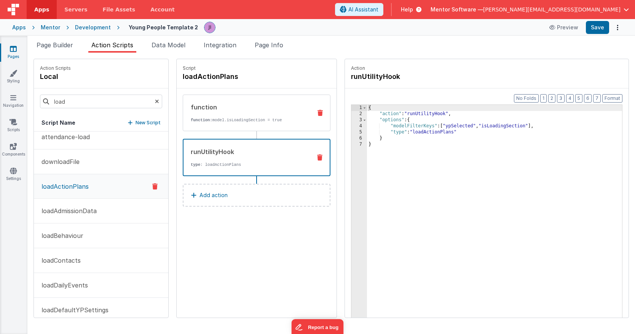
click at [230, 123] on div "function function: model.isLoadingSection = true" at bounding box center [257, 112] width 148 height 37
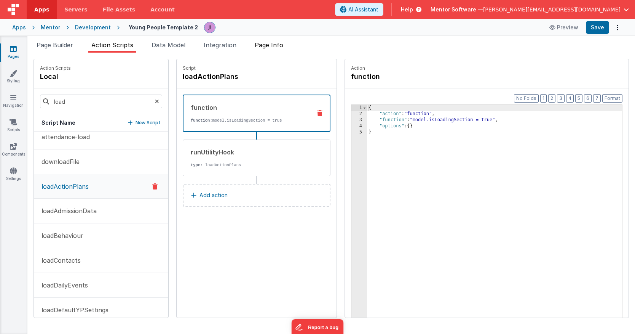
click at [278, 43] on span "Page Info" at bounding box center [269, 45] width 29 height 8
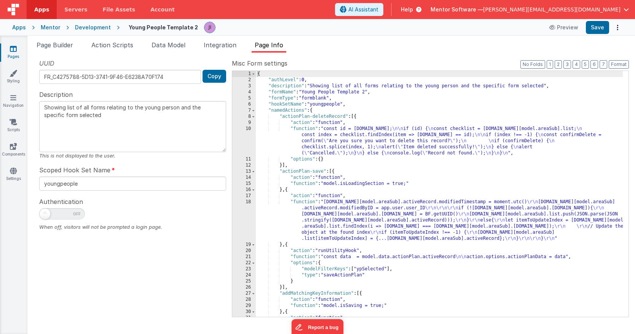
click at [565, 64] on label "Misc Form settings" at bounding box center [430, 63] width 397 height 9
click at [562, 64] on button "2" at bounding box center [558, 64] width 7 height 8
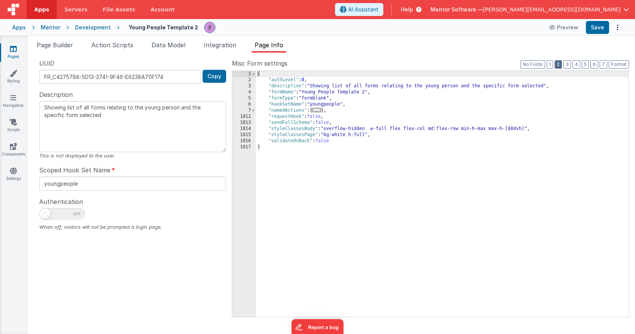
click at [559, 67] on button "2" at bounding box center [558, 64] width 7 height 8
click at [566, 63] on button "3" at bounding box center [568, 64] width 8 height 8
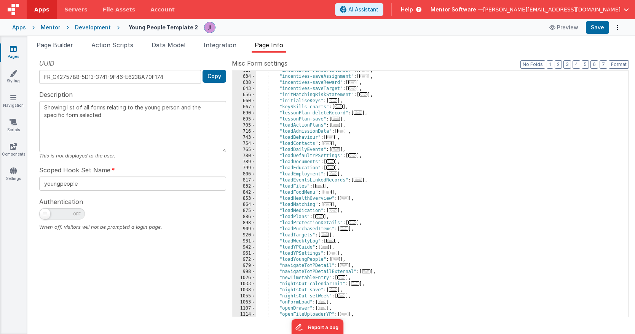
scroll to position [454, 0]
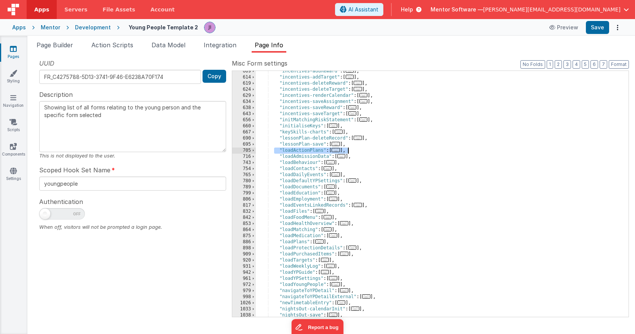
drag, startPoint x: 275, startPoint y: 149, endPoint x: 371, endPoint y: 150, distance: 96.0
click at [371, 150] on div ""incentives-addReward" : [ ... ] , "incentives-addTarget" : [ ... ] , "incentiv…" at bounding box center [439, 197] width 367 height 258
click at [368, 149] on div ""incentives-addReward" : [ ... ] , "incentives-addTarget" : [ ... ] , "incentiv…" at bounding box center [439, 197] width 367 height 258
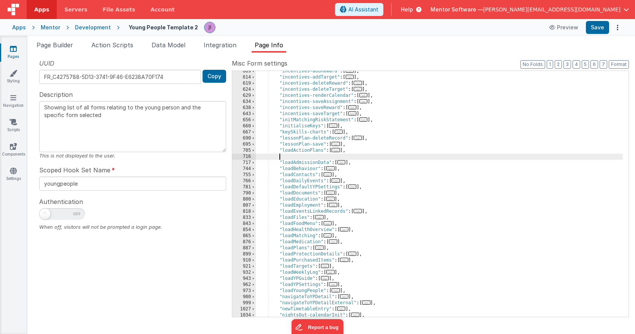
paste textarea
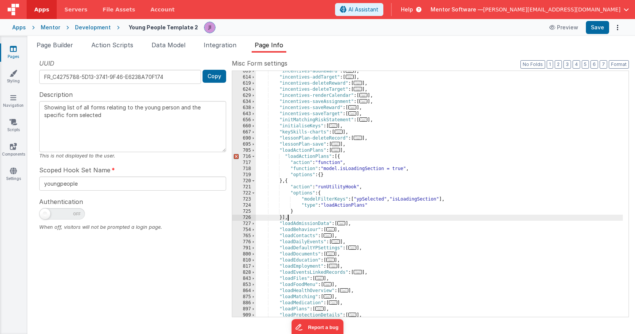
click at [307, 155] on div ""incentives-addReward" : [ ... ] , "incentives-addTarget" : [ ... ] , "incentiv…" at bounding box center [439, 197] width 367 height 258
click at [306, 155] on div ""incentives-addReward" : [ ... ] , "incentives-addTarget" : [ ... ] , "incentiv…" at bounding box center [439, 197] width 367 height 258
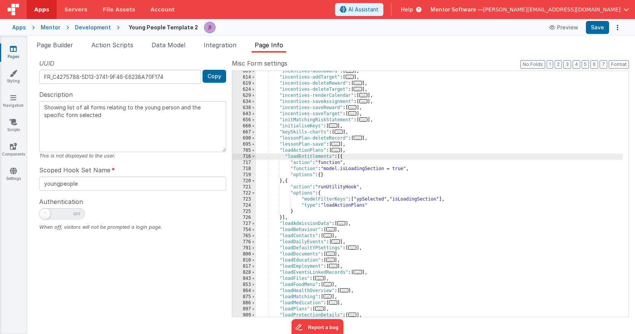
click at [360, 205] on div ""incentives-addReward" : [ ... ] , "incentives-addTarget" : [ ... ] , "incentiv…" at bounding box center [439, 197] width 367 height 258
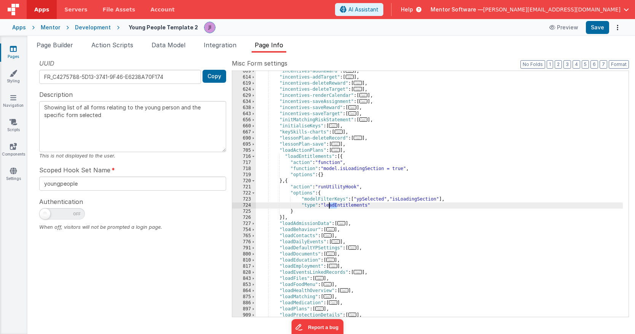
drag, startPoint x: 336, startPoint y: 206, endPoint x: 333, endPoint y: 208, distance: 4.3
click at [330, 208] on div ""incentives-addReward" : [ ... ] , "incentives-addTarget" : [ ... ] , "incentiv…" at bounding box center [439, 197] width 367 height 258
click at [341, 203] on div ""incentives-addReward" : [ ... ] , "incentives-addTarget" : [ ... ] , "incentiv…" at bounding box center [439, 197] width 367 height 258
click at [597, 26] on button "Save" at bounding box center [597, 27] width 23 height 13
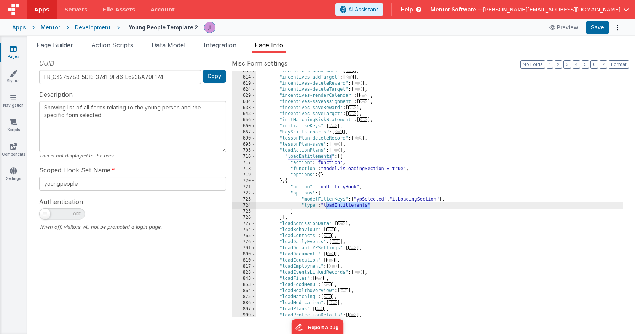
click at [433, 132] on div ""incentives-addReward" : [ ... ] , "incentives-addTarget" : [ ... ] , "incentiv…" at bounding box center [439, 197] width 367 height 258
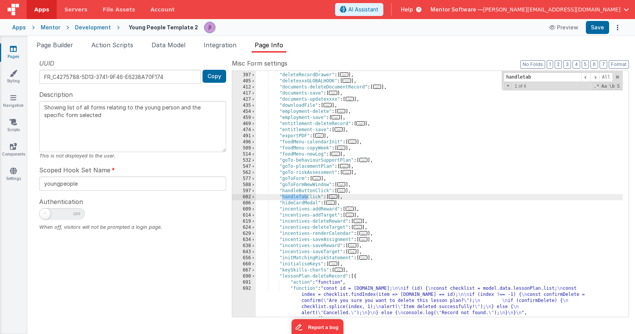
scroll to position [316, 0]
type input "handletab"
click at [336, 195] on span "..." at bounding box center [333, 196] width 8 height 4
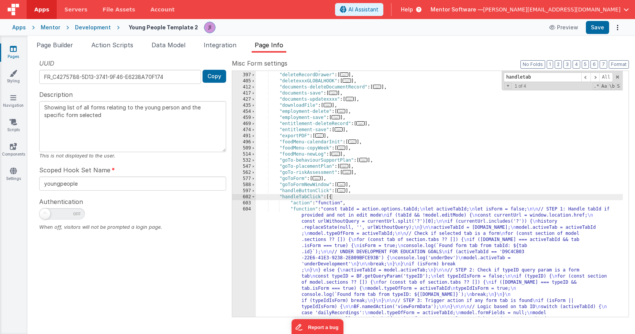
click at [564, 63] on div "Misc Form settings Format 7 6 5 4 3 2 1 No Folds 392 397 405 412 417 427 435 45…" at bounding box center [430, 187] width 397 height 257
click at [566, 63] on button "3" at bounding box center [568, 64] width 8 height 8
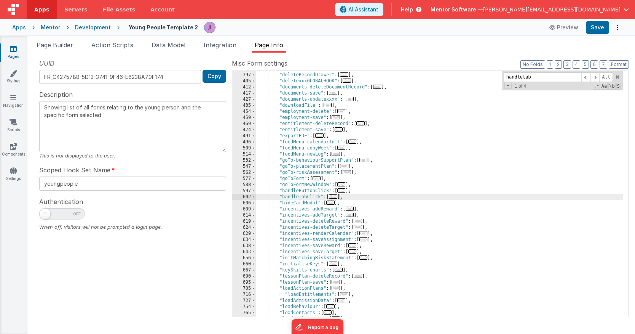
scroll to position [318, 0]
click at [336, 194] on span "..." at bounding box center [333, 194] width 8 height 4
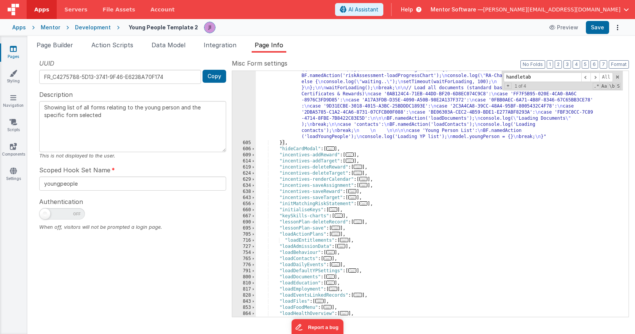
scroll to position [764, 0]
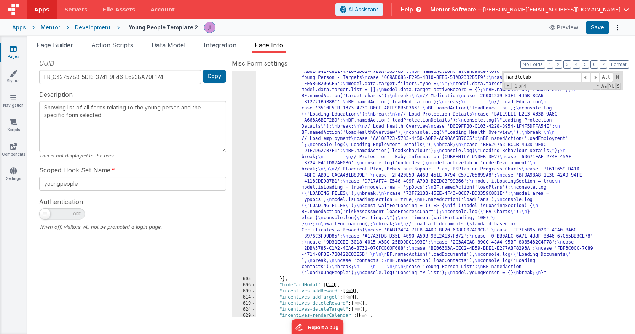
click at [321, 189] on div ""function" : "const tabId = action.options.tabId; \n let activeTabId; \n let is…" at bounding box center [439, 143] width 367 height 770
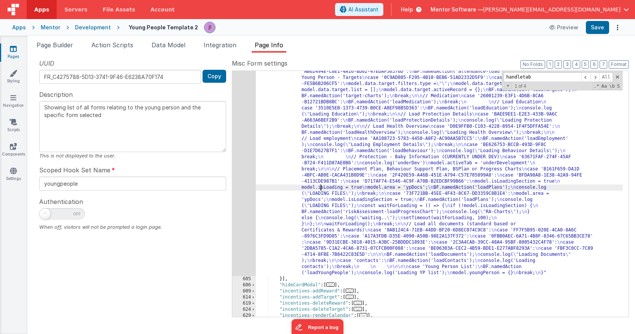
click at [250, 179] on div "604" at bounding box center [244, 17] width 24 height 518
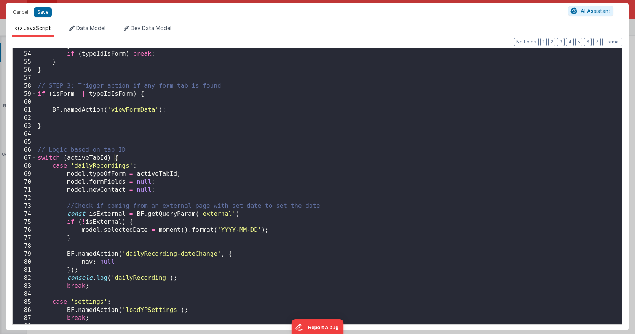
scroll to position [931, 0]
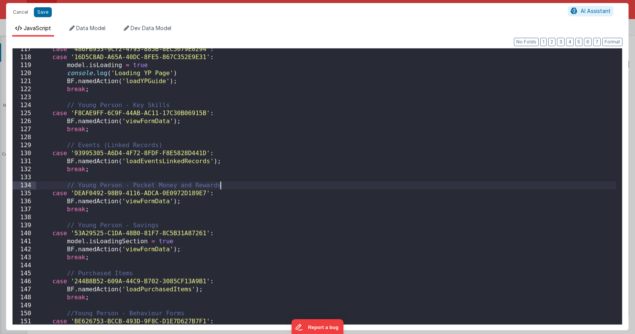
click at [241, 187] on div "case '486FB953-9C72-4793-885B-8EC5679E0294' : case '16D5C8AD-A65A-40DC-8FE5-867…" at bounding box center [326, 191] width 581 height 292
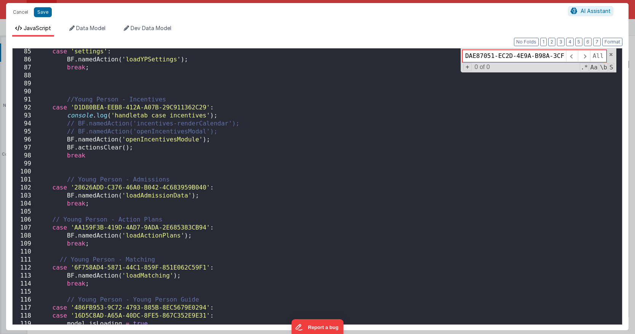
scroll to position [675, 0]
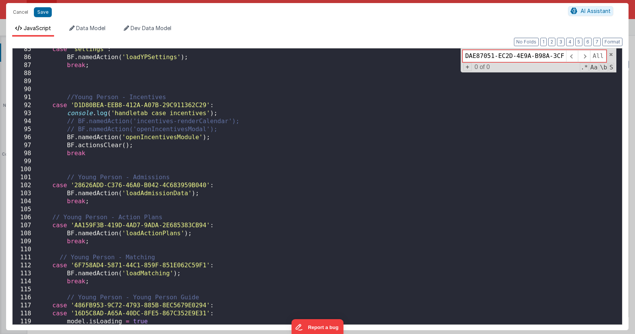
type input "DAE87051-EC2D-4E9A-B98A-3CFD6CB5B896"
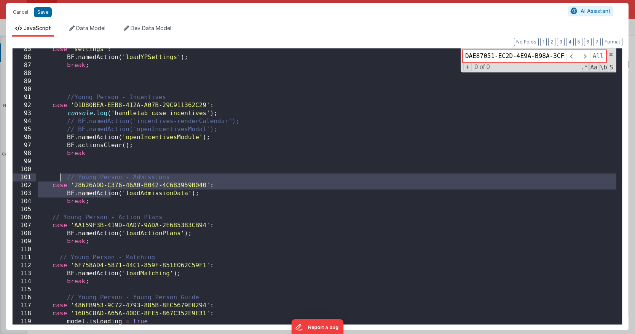
drag, startPoint x: 108, startPoint y: 196, endPoint x: 61, endPoint y: 177, distance: 50.4
click at [61, 177] on div "case 'settings' : BF . namedAction ( 'loadYPSettings' ) ; break ; //Young Perso…" at bounding box center [326, 191] width 581 height 292
click at [101, 214] on div "case 'settings' : BF . namedAction ( 'loadYPSettings' ) ; break ; //Young Perso…" at bounding box center [326, 191] width 581 height 292
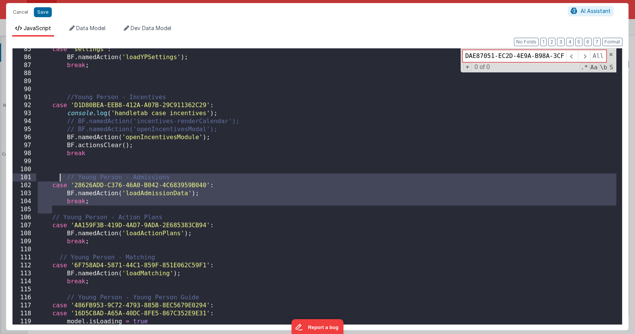
drag, startPoint x: 98, startPoint y: 203, endPoint x: 61, endPoint y: 176, distance: 45.3
click at [61, 176] on div "case 'settings' : BF . namedAction ( 'loadYPSettings' ) ; break ; //Young Perso…" at bounding box center [326, 191] width 581 height 292
click at [112, 204] on div "case 'settings' : BF . namedAction ( 'loadYPSettings' ) ; break ; //Young Perso…" at bounding box center [326, 191] width 581 height 292
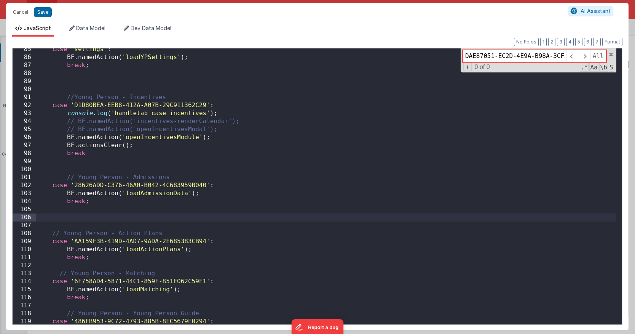
paste textarea
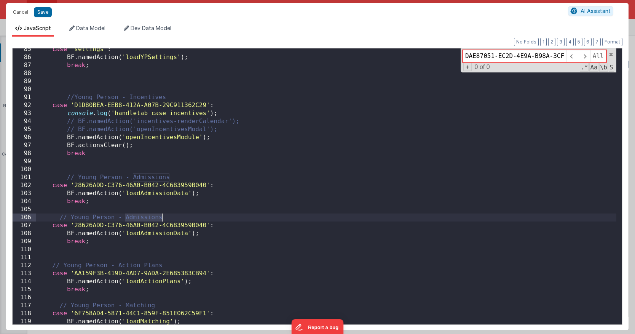
drag, startPoint x: 126, startPoint y: 219, endPoint x: 179, endPoint y: 218, distance: 53.7
click at [179, 218] on div "case 'settings' : BF . namedAction ( 'loadYPSettings' ) ; break ; //Young Perso…" at bounding box center [326, 191] width 581 height 292
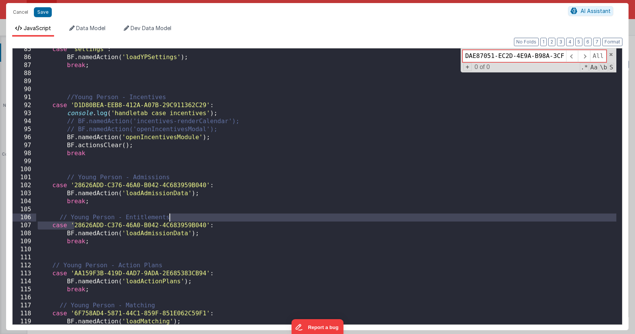
drag, startPoint x: 74, startPoint y: 225, endPoint x: 206, endPoint y: 224, distance: 131.8
click at [206, 224] on div "case 'settings' : BF . namedAction ( 'loadYPSettings' ) ; break ; //Young Perso…" at bounding box center [326, 191] width 581 height 292
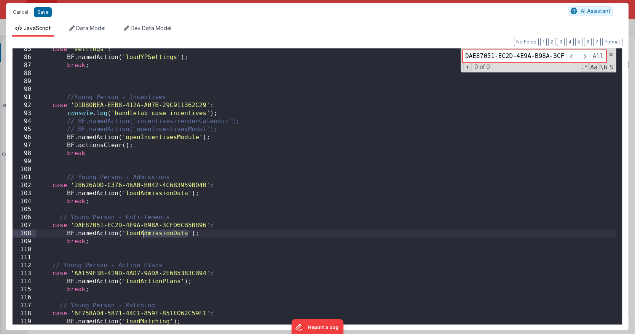
drag, startPoint x: 184, startPoint y: 234, endPoint x: 143, endPoint y: 234, distance: 40.8
click at [143, 234] on div "case 'settings' : BF . namedAction ( 'loadYPSettings' ) ; break ; //Young Perso…" at bounding box center [326, 191] width 581 height 292
click at [40, 11] on button "Save" at bounding box center [43, 12] width 18 height 10
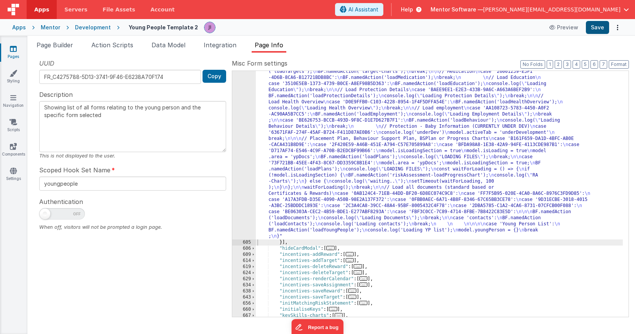
click at [593, 21] on button "Save" at bounding box center [597, 27] width 23 height 13
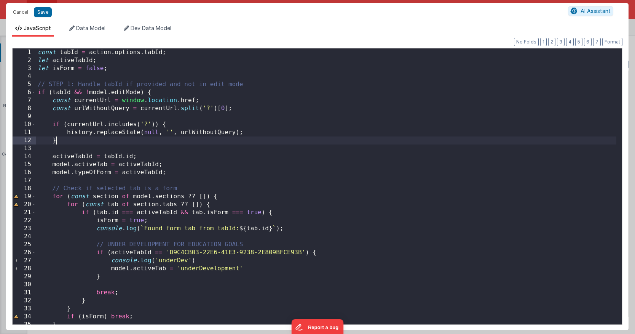
click at [243, 142] on div "const tabId = action . options . tabId ; let activeTabId ; let isForm = false ;…" at bounding box center [326, 194] width 581 height 292
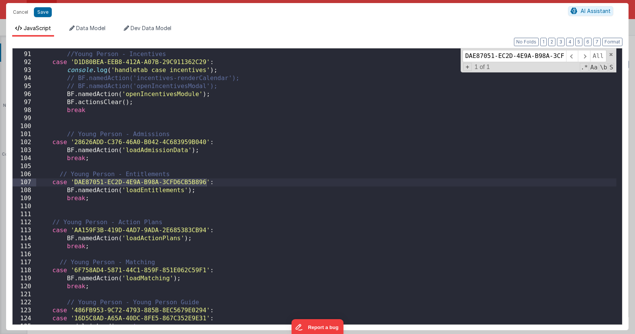
scroll to position [718, 0]
type input "DAE87051-EC2D-4E9A-B98A-3CFD6CB5B896"
click at [42, 11] on button "Save" at bounding box center [43, 12] width 18 height 10
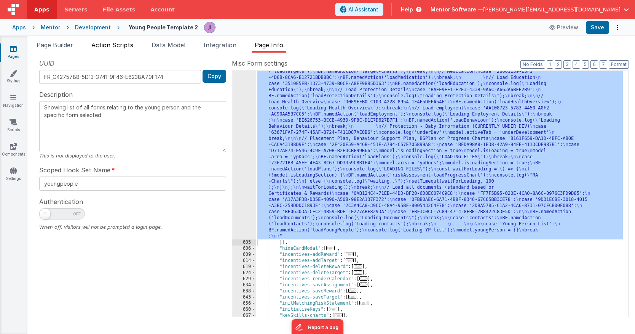
click at [106, 49] on li "Action Scripts" at bounding box center [112, 46] width 48 height 12
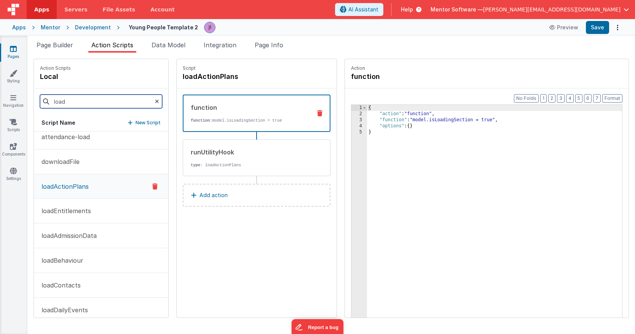
click at [99, 98] on input "load" at bounding box center [101, 101] width 122 height 14
click at [99, 101] on input "load" at bounding box center [101, 101] width 122 height 14
paste input "DAE87051-EC2D-4E9A-B98A-3CFD6CB5B896"
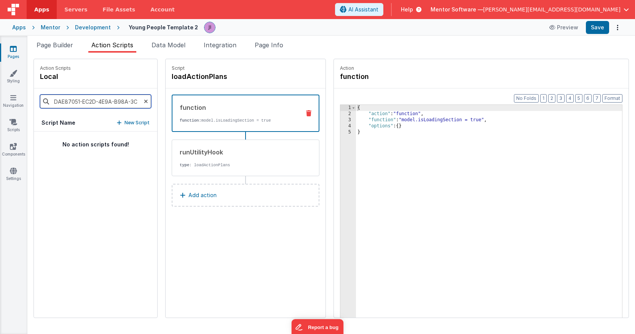
scroll to position [0, 0]
type input "loadentit"
click at [97, 144] on button "loadEntitlements" at bounding box center [95, 143] width 123 height 25
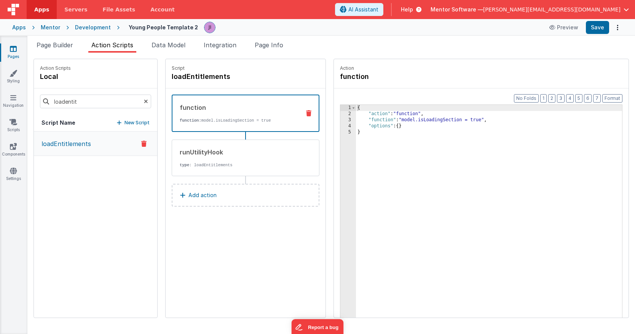
click at [92, 123] on div "Script Name New Script" at bounding box center [95, 122] width 123 height 17
click at [83, 144] on p "loadEntitlements" at bounding box center [64, 143] width 54 height 9
click at [231, 154] on div "runUtilityHook" at bounding box center [237, 151] width 115 height 9
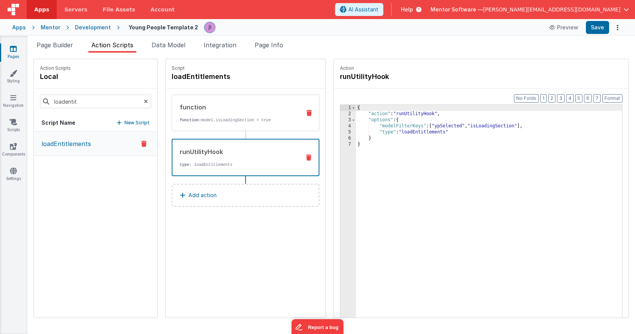
click at [231, 119] on p "function: model.isLoadingSection = true" at bounding box center [237, 120] width 115 height 6
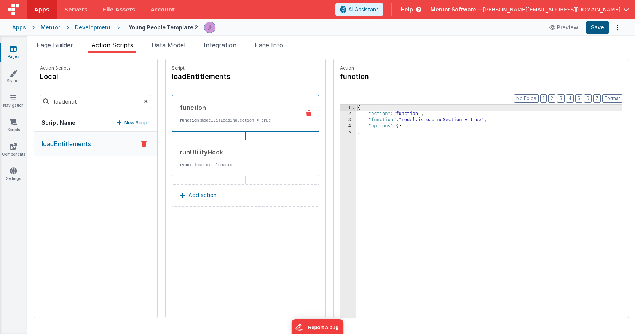
click at [595, 29] on button "Save" at bounding box center [597, 27] width 23 height 13
click at [219, 72] on h4 "loadEntitlements" at bounding box center [229, 76] width 114 height 11
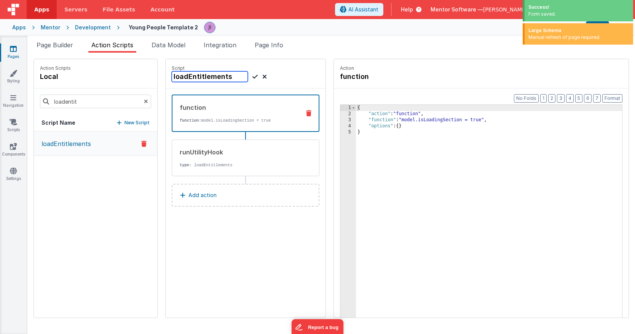
click at [219, 73] on input "loadEntitlements" at bounding box center [210, 76] width 76 height 11
click at [262, 50] on li "Page Info" at bounding box center [269, 46] width 35 height 12
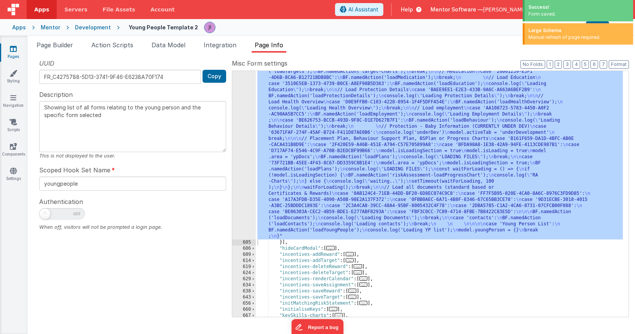
click at [446, 109] on div ""function" : "const tabId = action.options.tabId; \n let activeTabId; \n let is…" at bounding box center [439, 124] width 367 height 733
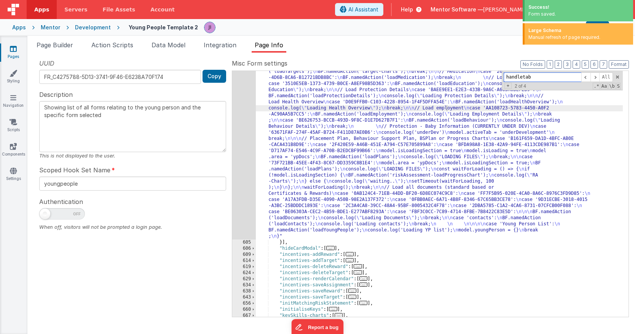
paste input "loadEntitlements"
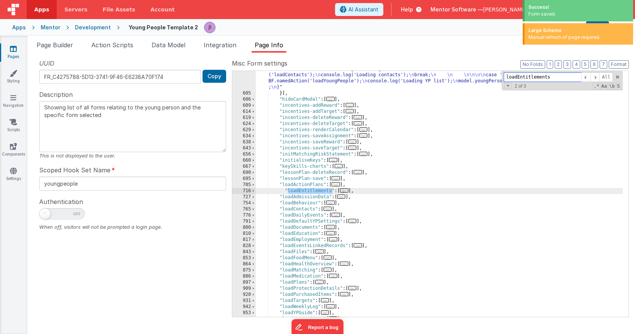
scroll to position [913, 0]
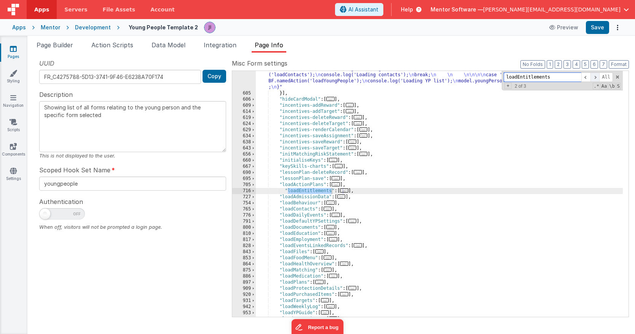
type input "loadEntitlements"
click at [595, 77] on span at bounding box center [595, 77] width 9 height 10
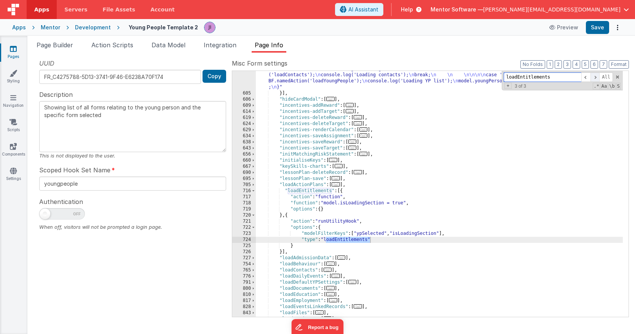
click at [595, 77] on span at bounding box center [595, 77] width 9 height 10
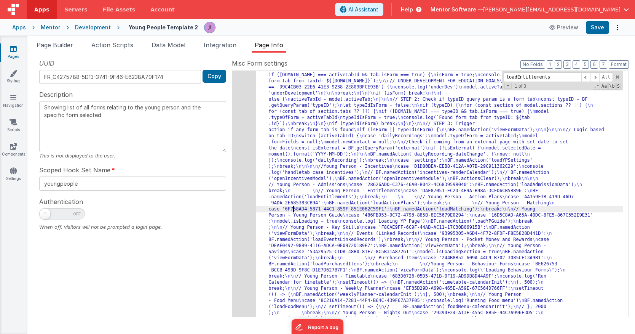
click at [246, 198] on div "604" at bounding box center [244, 282] width 24 height 481
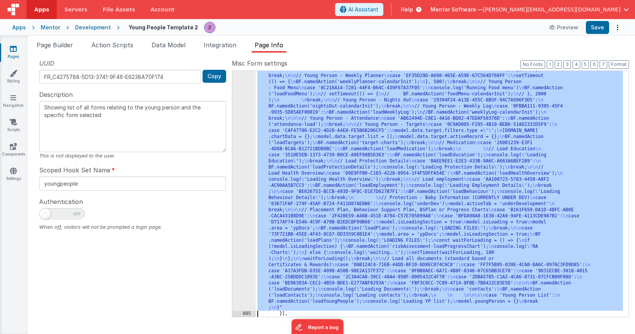
scroll to position [693, 0]
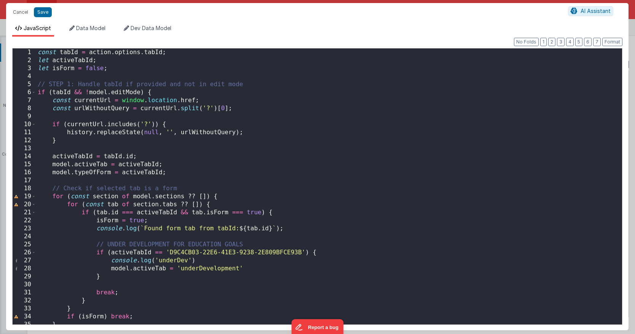
click at [42, 12] on button "Save" at bounding box center [43, 12] width 18 height 10
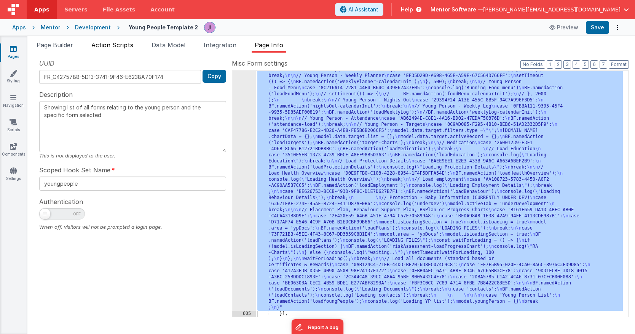
click at [105, 48] on span "Action Scripts" at bounding box center [112, 45] width 42 height 8
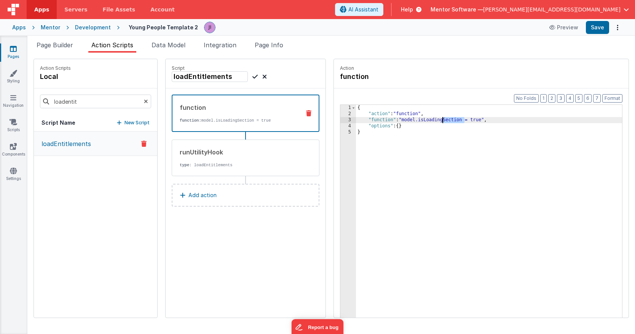
drag, startPoint x: 465, startPoint y: 121, endPoint x: 444, endPoint y: 121, distance: 21.0
click at [444, 121] on div "{ "action" : "function" , "function" : "model.isLoadingSection = true" , "optio…" at bounding box center [489, 229] width 266 height 248
click at [489, 140] on div "{ "action" : "function" , "function" : "model.isLoadingSection = true" , "optio…" at bounding box center [489, 229] width 266 height 248
click at [56, 47] on span "Page Builder" at bounding box center [55, 45] width 37 height 8
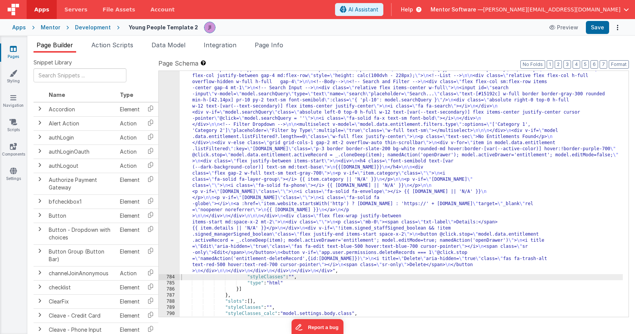
click at [243, 191] on div ""html" : "<bfcomp v-if= \" app.environment !== 'development' \" name= \" placeh…" at bounding box center [401, 296] width 443 height 459
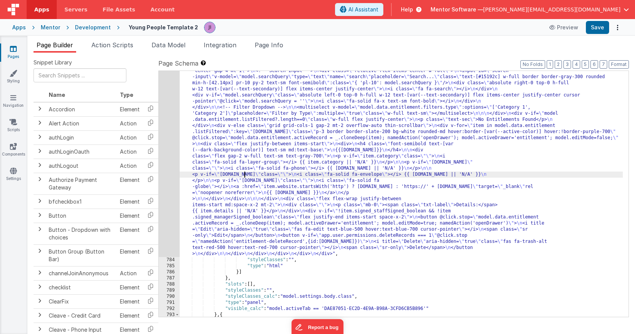
scroll to position [11496, 0]
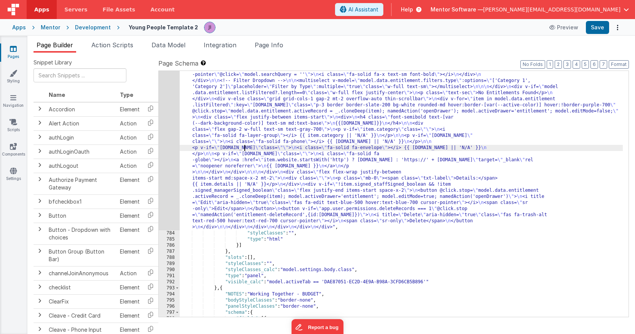
click at [265, 145] on div ""html" : "<bfcomp v-if= \" app.environment !== 'development' \" name= \" placeh…" at bounding box center [401, 252] width 443 height 459
click at [211, 141] on div ""html" : "<bfcomp v-if= \" app.environment !== 'development' \" name= \" placeh…" at bounding box center [401, 252] width 443 height 459
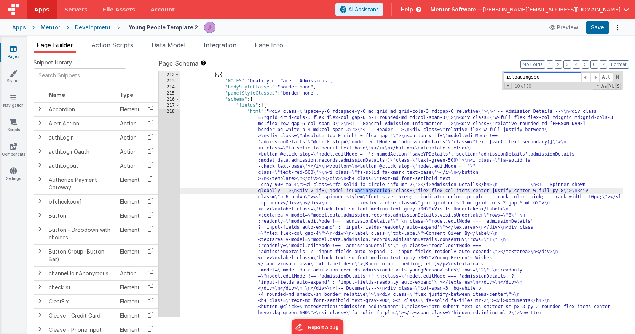
scroll to position [2170, 0]
type input "isloadingsec"
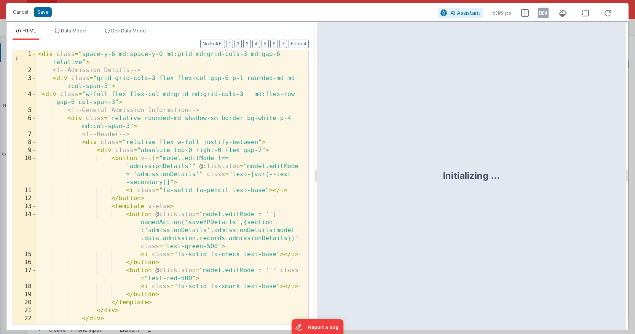
click at [177, 151] on div "< div class = "space-y-6 md:space-y-0 md:grid md:grid-cols-3 md:gap-6 relative"…" at bounding box center [170, 206] width 266 height 313
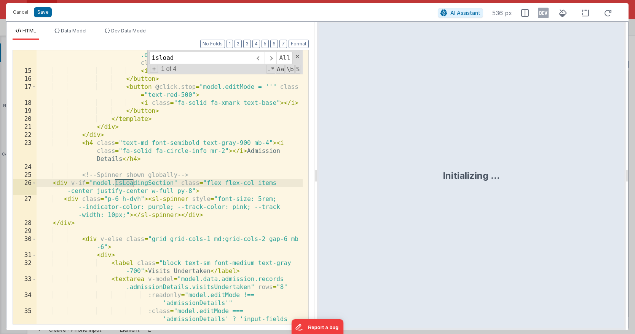
scroll to position [183, 0]
type input "isload"
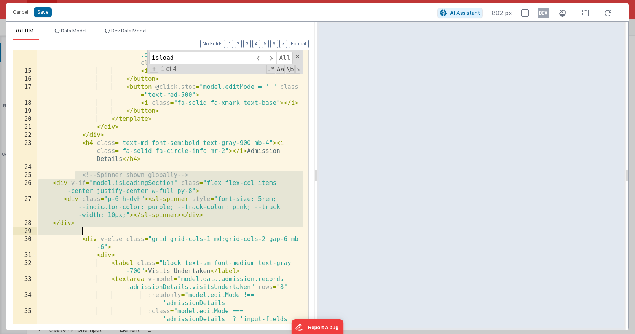
drag, startPoint x: 75, startPoint y: 173, endPoint x: 125, endPoint y: 241, distance: 84.7
click at [125, 241] on div "< button @ click.stop = "model.editMode = ''; namedAction('saveYPDetails',{sect…" at bounding box center [170, 199] width 266 height 345
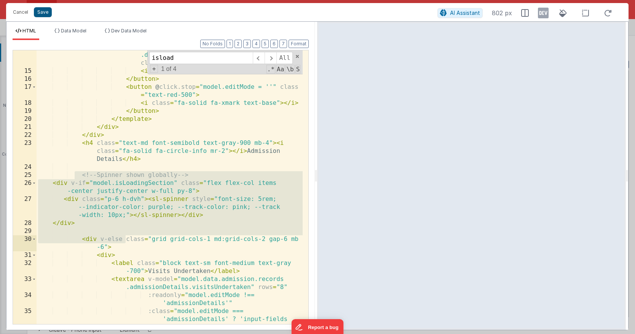
click at [44, 10] on button "Save" at bounding box center [43, 12] width 18 height 10
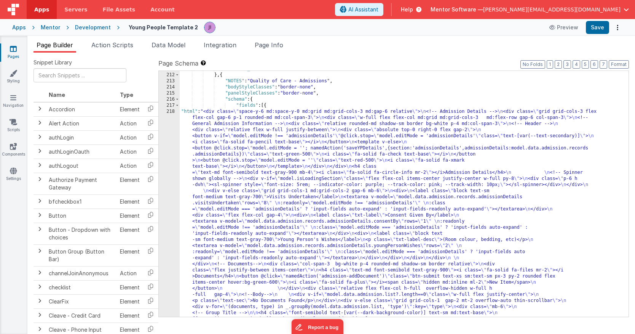
scroll to position [2189, 0]
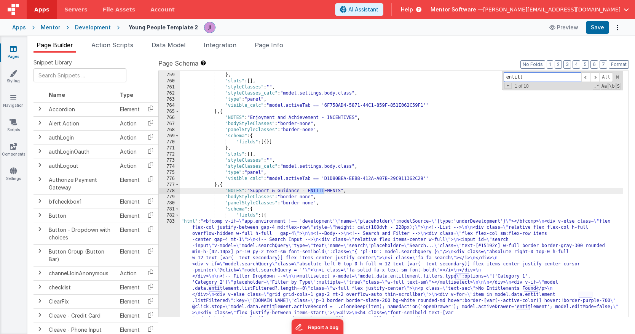
scroll to position [11337, 0]
type input "entitlemen"
click at [200, 279] on div "}] } , "slots" : [ ] , "styleClasses" : "" , "styleClasses_calc" : "model.setti…" at bounding box center [401, 295] width 443 height 459
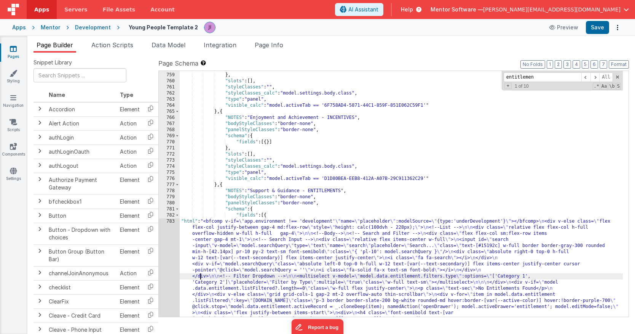
scroll to position [11425, 0]
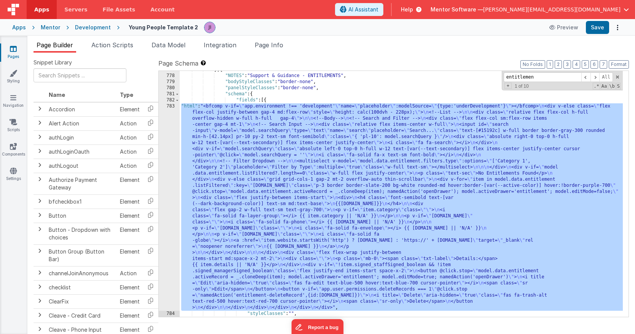
click at [165, 267] on div "783" at bounding box center [169, 206] width 21 height 207
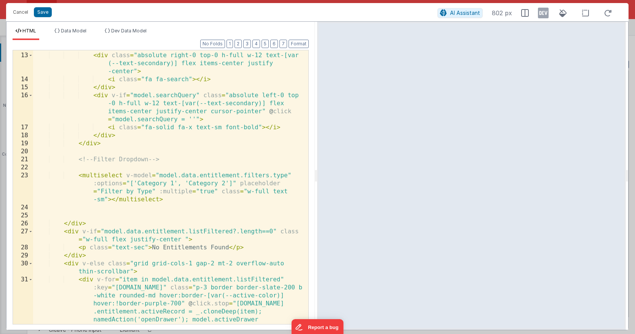
scroll to position [159, 0]
click at [75, 222] on div "< input id = "search-input" v-model = "model.searchQuery" type = "text" name = …" at bounding box center [168, 191] width 270 height 377
click at [70, 231] on div "< input id = "search-input" v-model = "model.searchQuery" type = "text" name = …" at bounding box center [168, 191] width 270 height 377
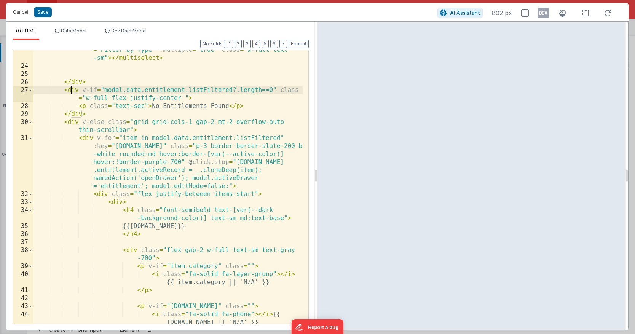
scroll to position [300, 0]
click at [29, 121] on span at bounding box center [31, 122] width 4 height 8
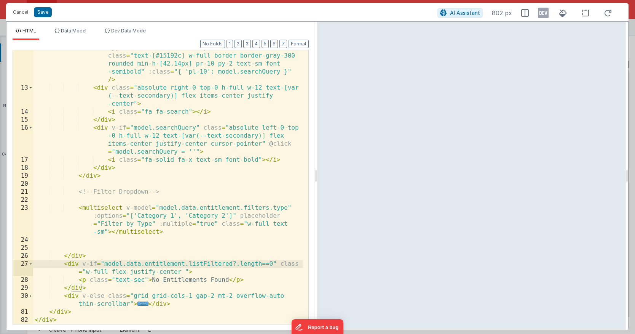
click at [93, 256] on div "< input id = "search-input" v-model = "model.searchQuery" type = "text" name = …" at bounding box center [168, 200] width 270 height 329
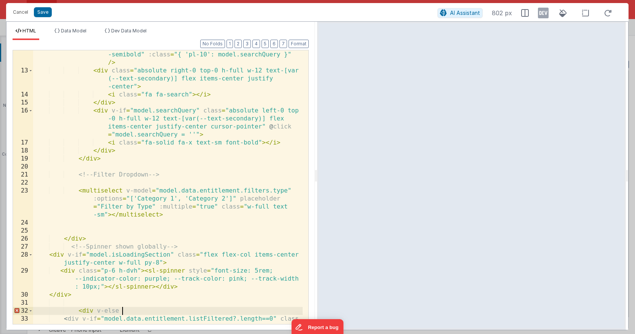
scroll to position [164, 0]
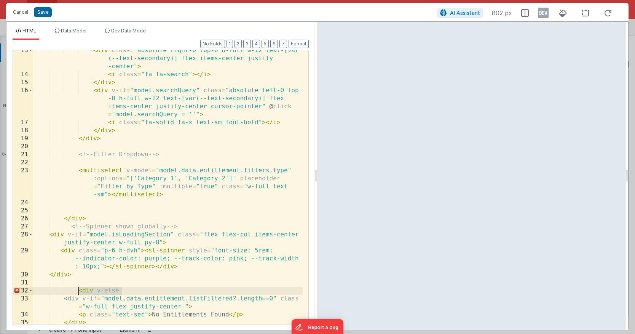
drag, startPoint x: 110, startPoint y: 289, endPoint x: 78, endPoint y: 289, distance: 32.0
click at [78, 289] on div "< div class = "absolute right-0 top-0 h-full w-12 text-[var (--text-secondary)]…" at bounding box center [168, 202] width 270 height 313
click at [186, 214] on div "< div class = "absolute right-0 top-0 h-full w-12 text-[var (--text-secondary)]…" at bounding box center [168, 202] width 270 height 313
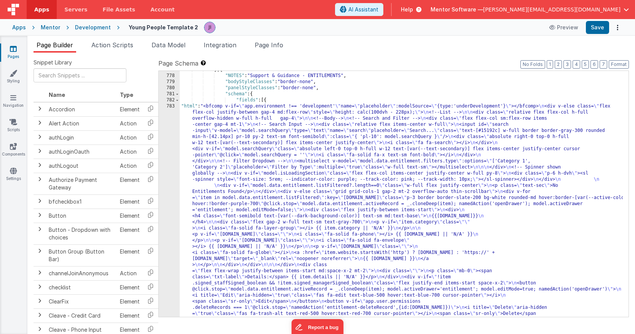
click at [208, 216] on div "} , { "NOTES" : "Support & Guidance - ENTITLEMENTS" , "bodyStyleClasses" : "bor…" at bounding box center [401, 302] width 443 height 471
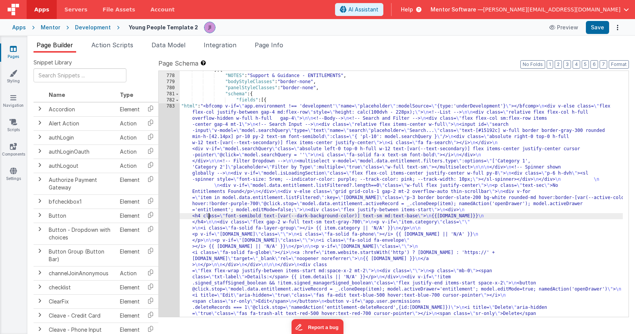
click at [170, 217] on div "777 778 779 780 781 782 783 784" at bounding box center [169, 302] width 21 height 471
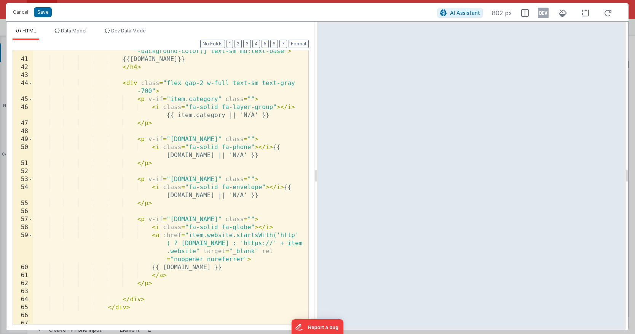
scroll to position [241, 0]
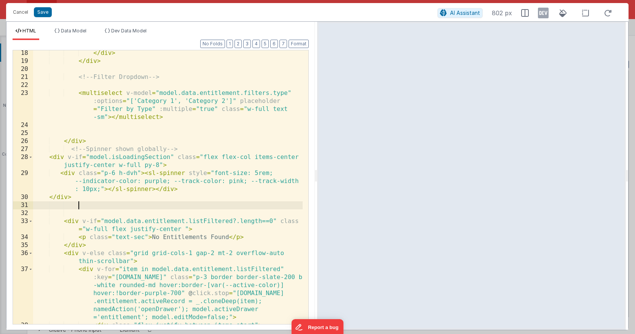
click at [128, 208] on div "</ div > </ div > <!-- Filter Dropdown --> < multiselect v-model = "model.data.…" at bounding box center [168, 193] width 270 height 289
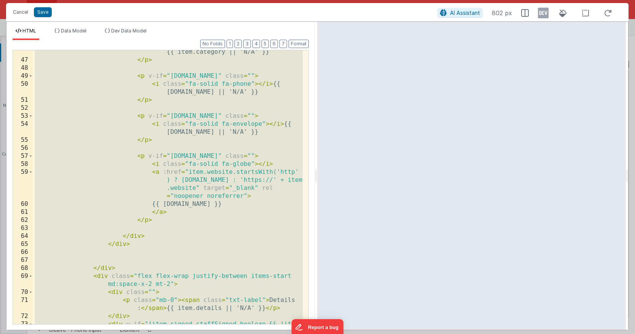
scroll to position [814, 0]
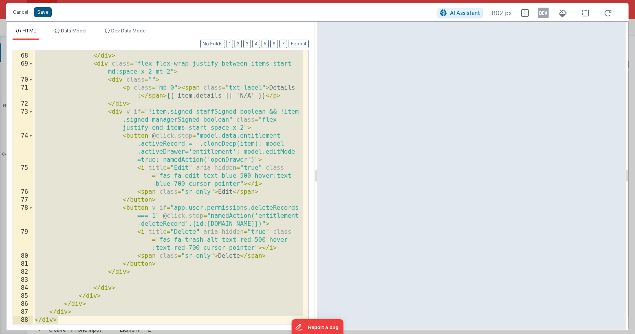
click at [39, 11] on button "Save" at bounding box center [43, 12] width 18 height 10
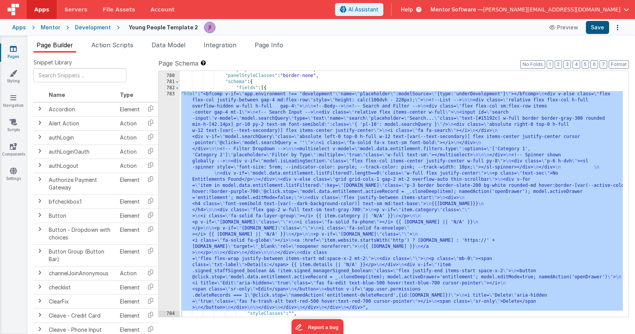
click at [604, 31] on button "Save" at bounding box center [597, 27] width 23 height 13
click at [268, 167] on div ""bodyStyleClasses" : "border-none" , "panelStyleClasses" : "border-none" , "sch…" at bounding box center [401, 196] width 443 height 258
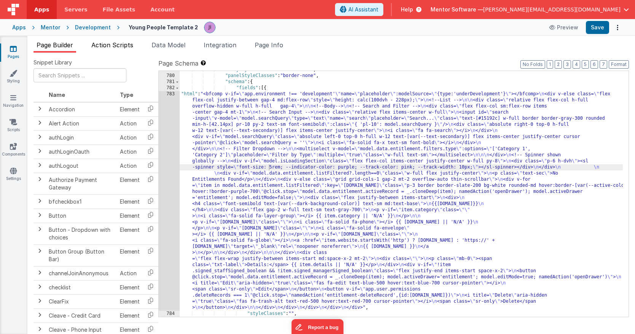
click at [125, 51] on li "Action Scripts" at bounding box center [112, 46] width 48 height 12
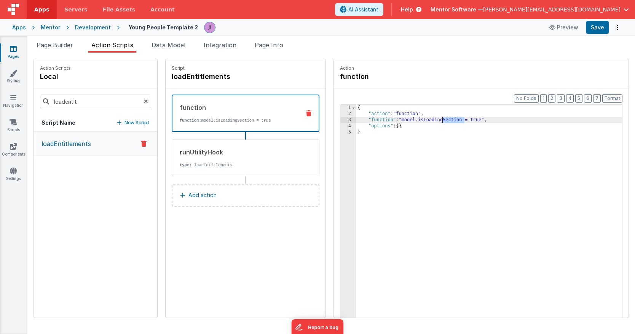
drag, startPoint x: 465, startPoint y: 121, endPoint x: 446, endPoint y: 121, distance: 18.3
click at [446, 121] on div "{ "action" : "function" , "function" : "model.isLoadingSection = true" , "optio…" at bounding box center [489, 229] width 266 height 248
click at [594, 33] on button "Save" at bounding box center [597, 27] width 23 height 13
click at [66, 48] on span "Page Builder" at bounding box center [55, 45] width 37 height 8
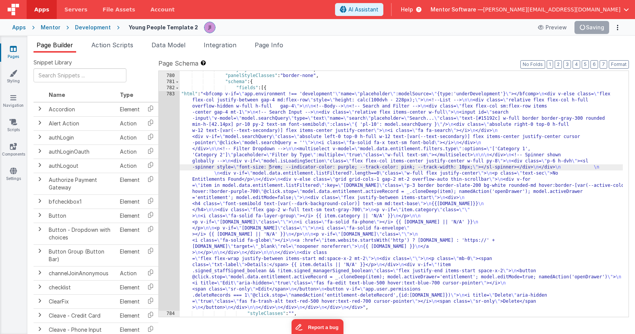
click at [213, 203] on div ""bodyStyleClasses" : "border-none" , "panelStyleClasses" : "border-none" , "sch…" at bounding box center [401, 196] width 443 height 258
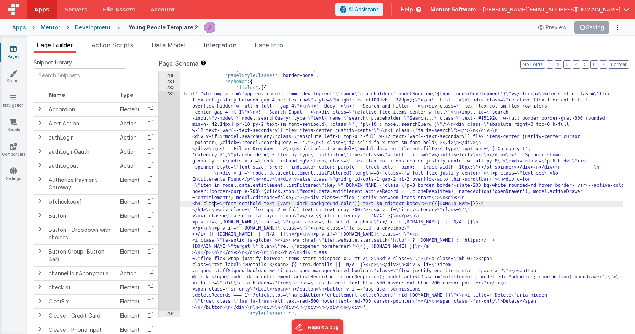
click at [170, 189] on div "783" at bounding box center [169, 200] width 21 height 219
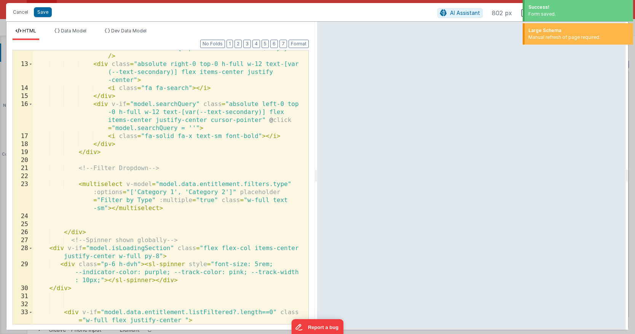
scroll to position [152, 0]
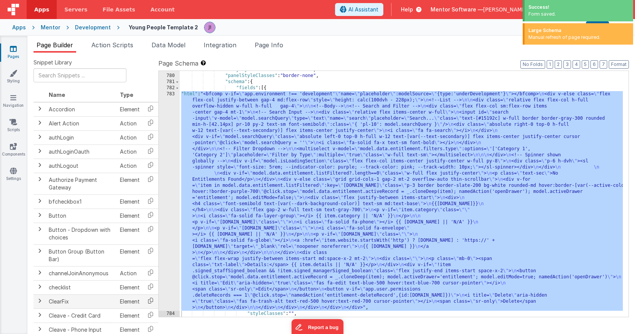
drag, startPoint x: 51, startPoint y: 237, endPoint x: 150, endPoint y: 298, distance: 116.2
click at [186, 274] on div ""bodyStyleClasses" : "border-none" , "panelStyleClasses" : "border-none" , "sch…" at bounding box center [401, 196] width 443 height 258
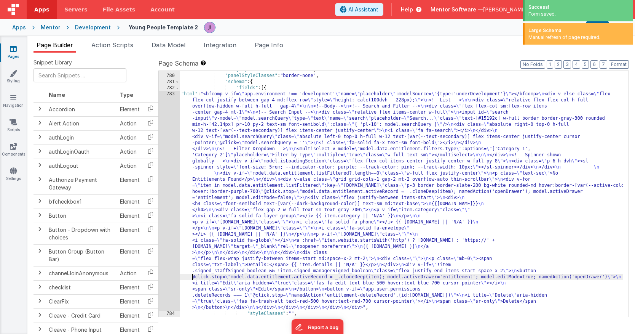
click at [167, 265] on div "783" at bounding box center [169, 200] width 21 height 219
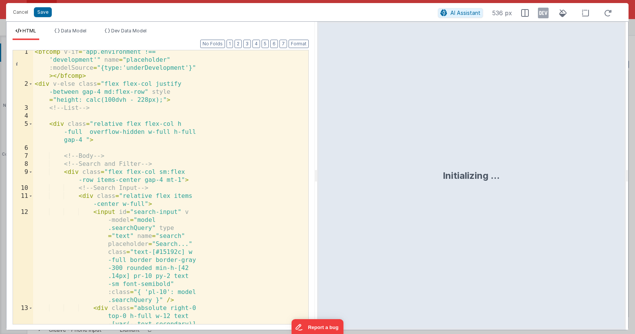
scroll to position [293, 0]
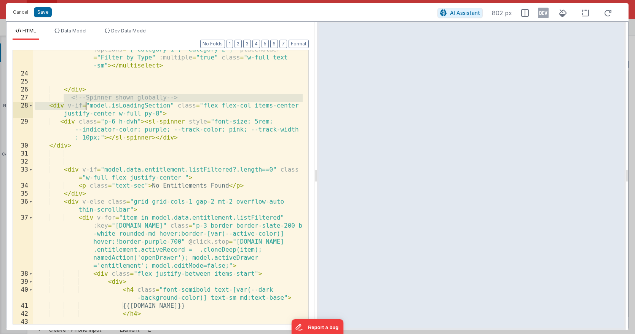
drag, startPoint x: 63, startPoint y: 101, endPoint x: 142, endPoint y: 144, distance: 90.5
click at [137, 144] on div "< multiselect v-model = "model.data.entitlement.filters.type" :options = "['Cat…" at bounding box center [168, 198] width 270 height 321
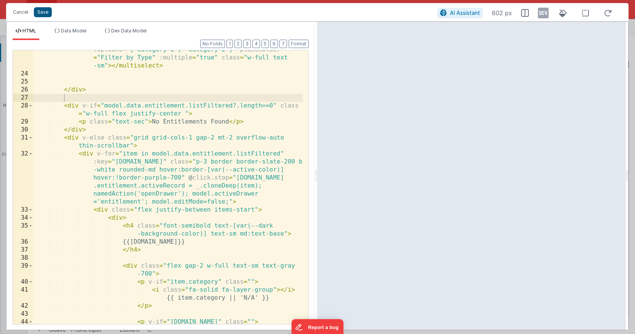
click at [48, 12] on button "Save" at bounding box center [43, 12] width 18 height 10
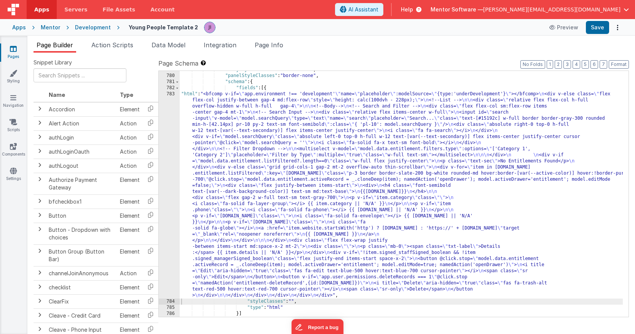
scroll to position [11435, 0]
click at [604, 27] on button "Save" at bounding box center [597, 27] width 23 height 13
click at [114, 44] on span "Action Scripts" at bounding box center [112, 45] width 42 height 8
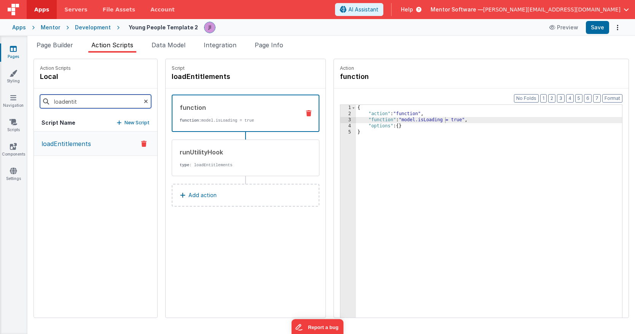
click at [98, 104] on input "loadentit" at bounding box center [95, 101] width 111 height 14
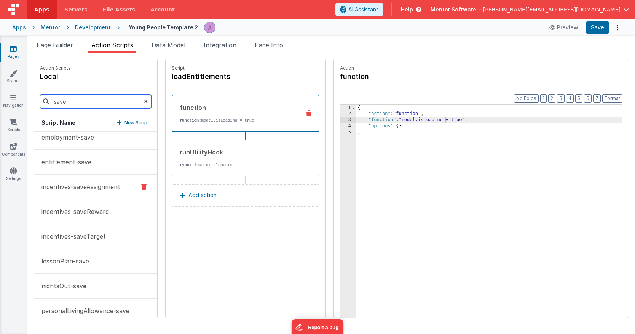
scroll to position [227, 0]
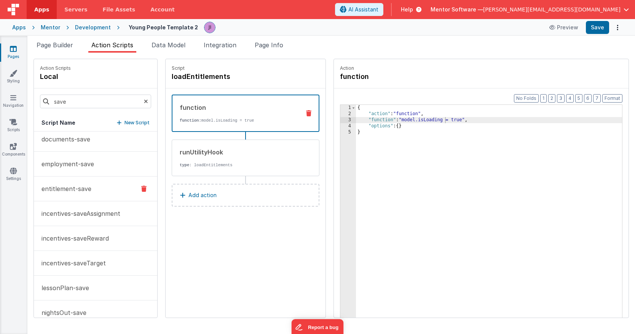
click at [99, 197] on button "entitlement-save" at bounding box center [95, 188] width 123 height 25
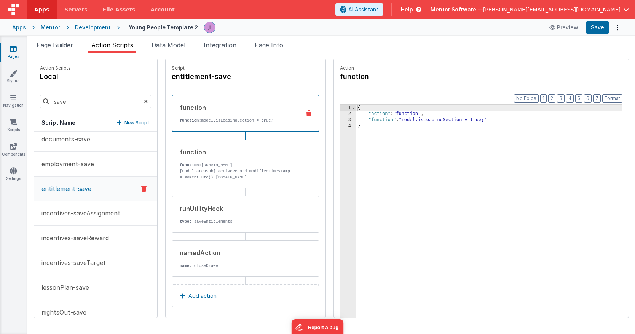
click at [306, 112] on icon at bounding box center [308, 113] width 5 height 6
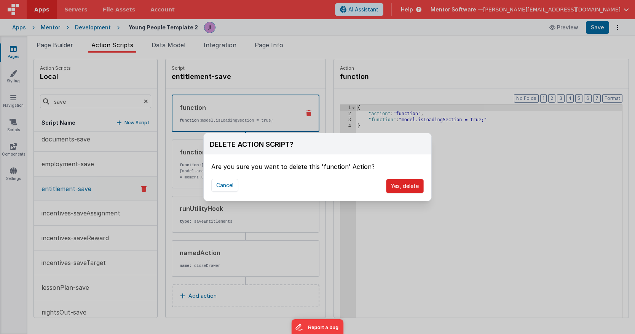
click at [404, 183] on button "Yes, delete" at bounding box center [405, 186] width 38 height 14
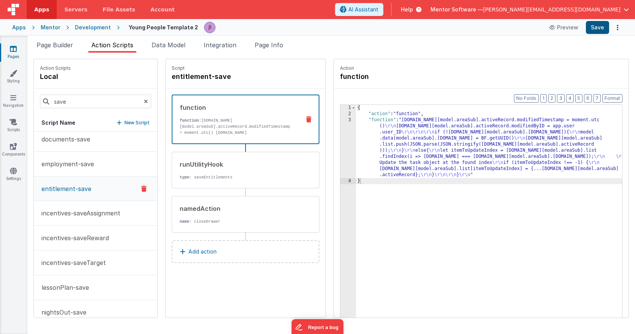
click at [599, 27] on button "Save" at bounding box center [597, 27] width 23 height 13
click at [102, 109] on div "save" at bounding box center [95, 101] width 123 height 26
click at [101, 106] on input "save" at bounding box center [95, 101] width 111 height 14
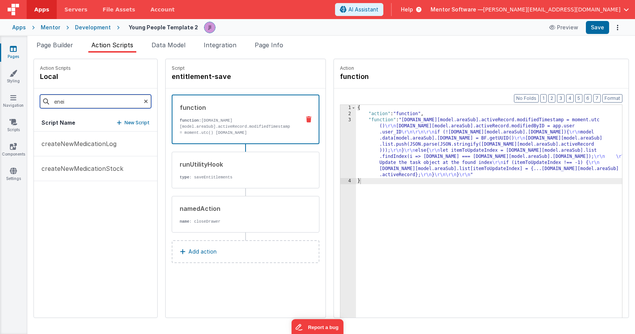
scroll to position [0, 0]
type input "entit"
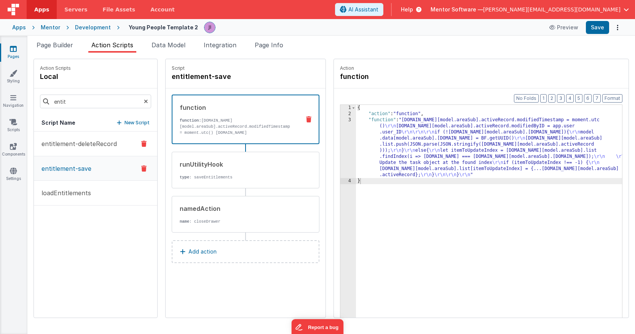
click at [50, 144] on p "entitlement-deleteRecord" at bounding box center [77, 143] width 80 height 9
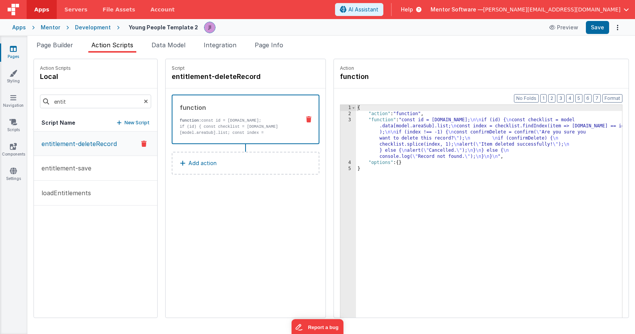
click at [434, 140] on div "{ "action" : "function" , "function" : "const id = action.options.id; \n\n if (…" at bounding box center [489, 229] width 266 height 248
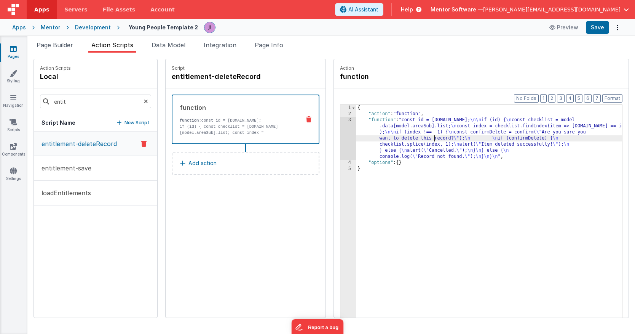
click at [344, 140] on div "3" at bounding box center [349, 138] width 16 height 43
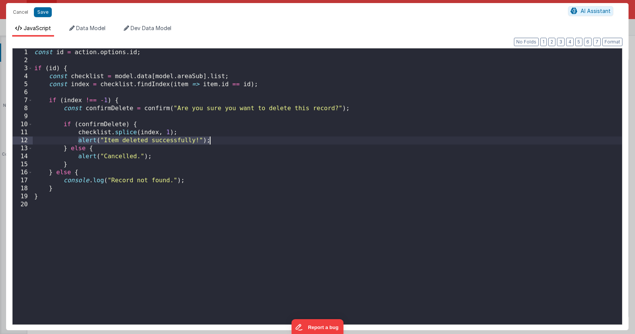
drag, startPoint x: 78, startPoint y: 139, endPoint x: 247, endPoint y: 137, distance: 168.4
click at [247, 137] on div "const id = action . options . id ; if ( id ) { const checklist = model . data […" at bounding box center [328, 194] width 590 height 292
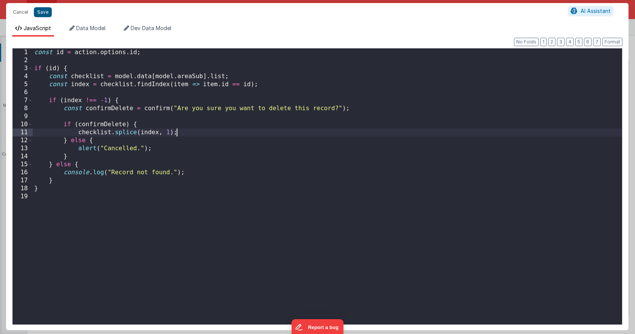
click at [45, 14] on button "Save" at bounding box center [43, 12] width 18 height 10
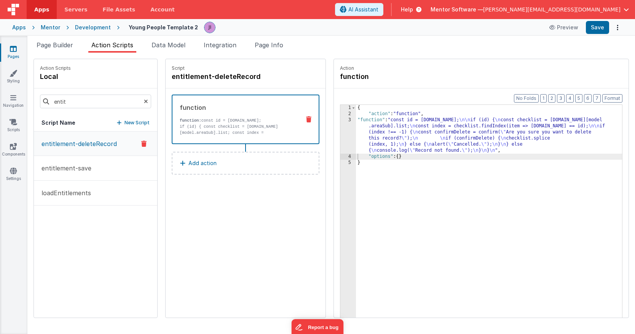
click at [253, 168] on button "Add action" at bounding box center [246, 163] width 148 height 23
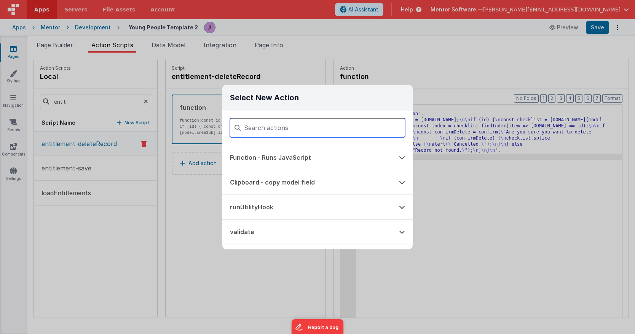
click at [301, 131] on input at bounding box center [317, 127] width 175 height 19
click at [115, 105] on div "Select New Action Function - Runs JavaScript Clipboard - copy model field runUt…" at bounding box center [317, 167] width 635 height 334
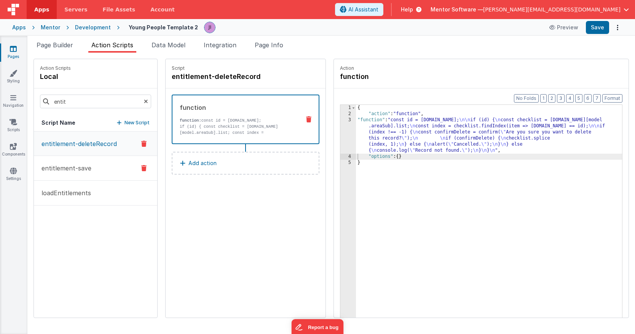
click at [114, 162] on button "entitlement-save" at bounding box center [95, 168] width 123 height 25
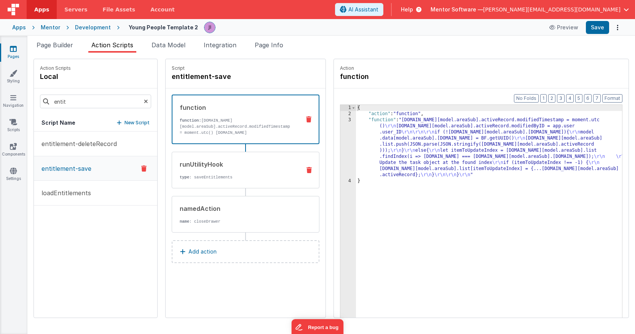
click at [228, 183] on div "runUtilityHook type : saveEntitlements" at bounding box center [246, 170] width 148 height 37
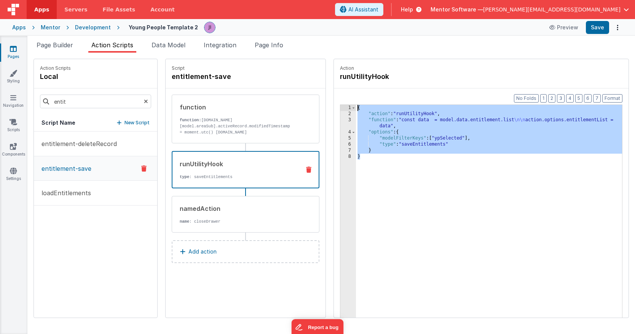
drag, startPoint x: 374, startPoint y: 114, endPoint x: 354, endPoint y: 83, distance: 36.3
click at [354, 83] on fieldset "Action runUtilityHook Format 7 6 5 4 3 2 1 No Folds 1 2 3 4 5 6 7 8 { "action" …" at bounding box center [481, 188] width 295 height 258
click at [78, 143] on p "entitlement-deleteRecord" at bounding box center [77, 143] width 80 height 9
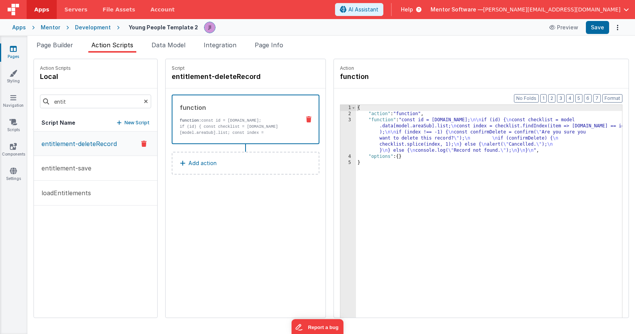
click at [209, 168] on button "Add action" at bounding box center [246, 163] width 148 height 23
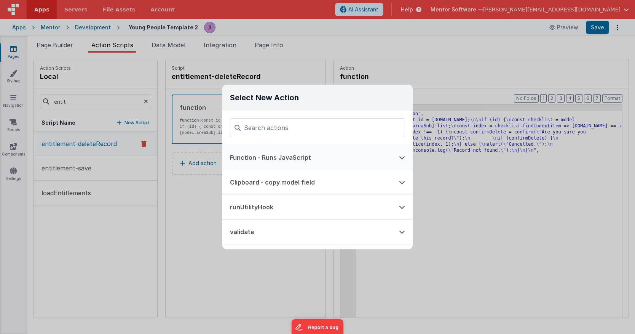
click at [290, 153] on button "Function - Runs JavaScript" at bounding box center [306, 157] width 169 height 24
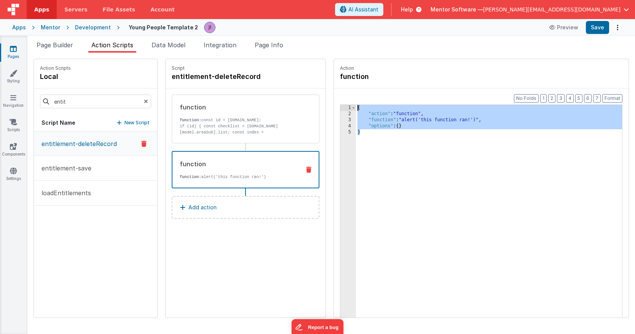
drag, startPoint x: 431, startPoint y: 189, endPoint x: 292, endPoint y: 41, distance: 202.4
click at [292, 41] on div "Page Builder Action Scripts Data Model Integration Page Info Snippet Library Na…" at bounding box center [331, 186] width 608 height 293
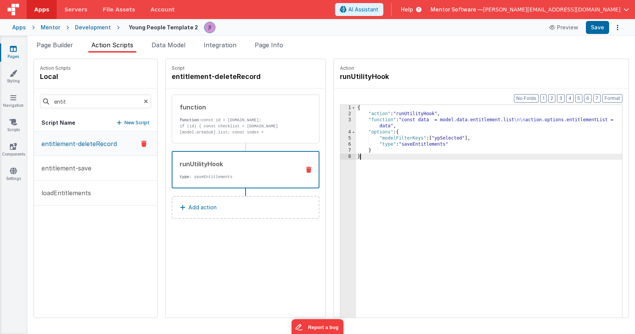
click at [406, 126] on div "{ "action" : "runUtilityHook" , "function" : "const data = model.data.entitleme…" at bounding box center [489, 229] width 266 height 248
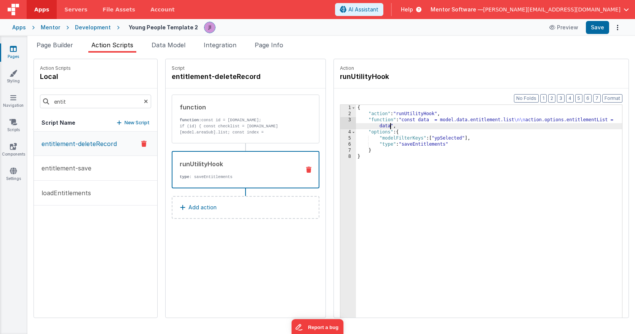
click at [392, 126] on div "{ "action" : "runUtilityHook" , "function" : "const data = model.data.entitleme…" at bounding box center [489, 229] width 266 height 248
click at [351, 121] on div "3" at bounding box center [349, 123] width 16 height 12
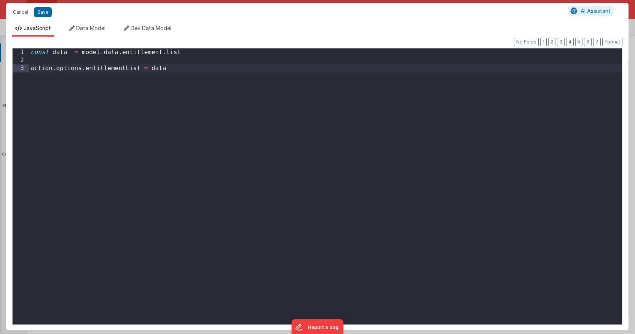
click at [338, 114] on div "const data = model . data . entitlement . list action . options . entitlementLi…" at bounding box center [325, 194] width 593 height 292
click at [319, 51] on div "const data = model . data . entitlement . list action . options . entitlementLi…" at bounding box center [325, 194] width 593 height 292
click at [313, 74] on div "const data = model . data . entitlement . list action . options . entitlementLi…" at bounding box center [325, 194] width 593 height 292
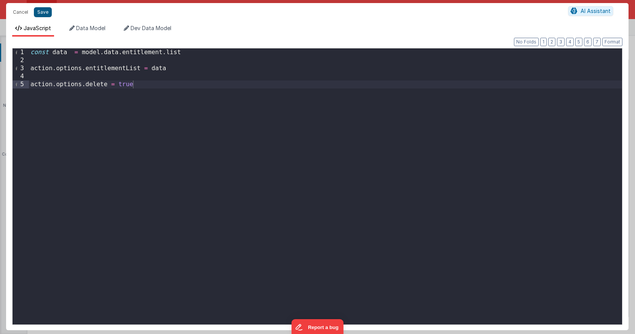
click at [42, 14] on button "Save" at bounding box center [43, 12] width 18 height 10
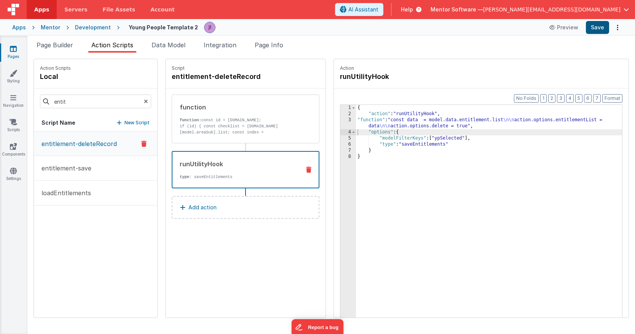
click at [600, 29] on button "Save" at bounding box center [597, 27] width 23 height 13
